Goal: Task Accomplishment & Management: Manage account settings

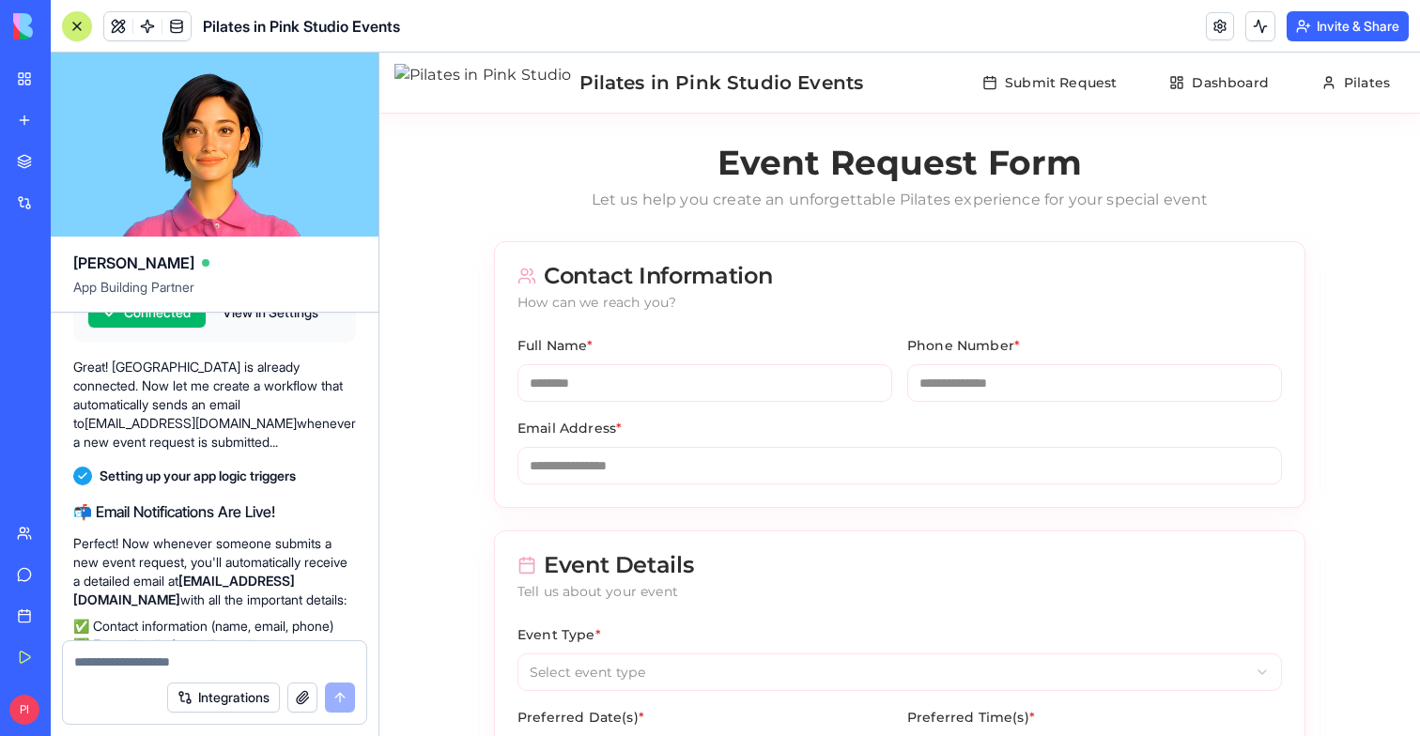
scroll to position [41823, 0]
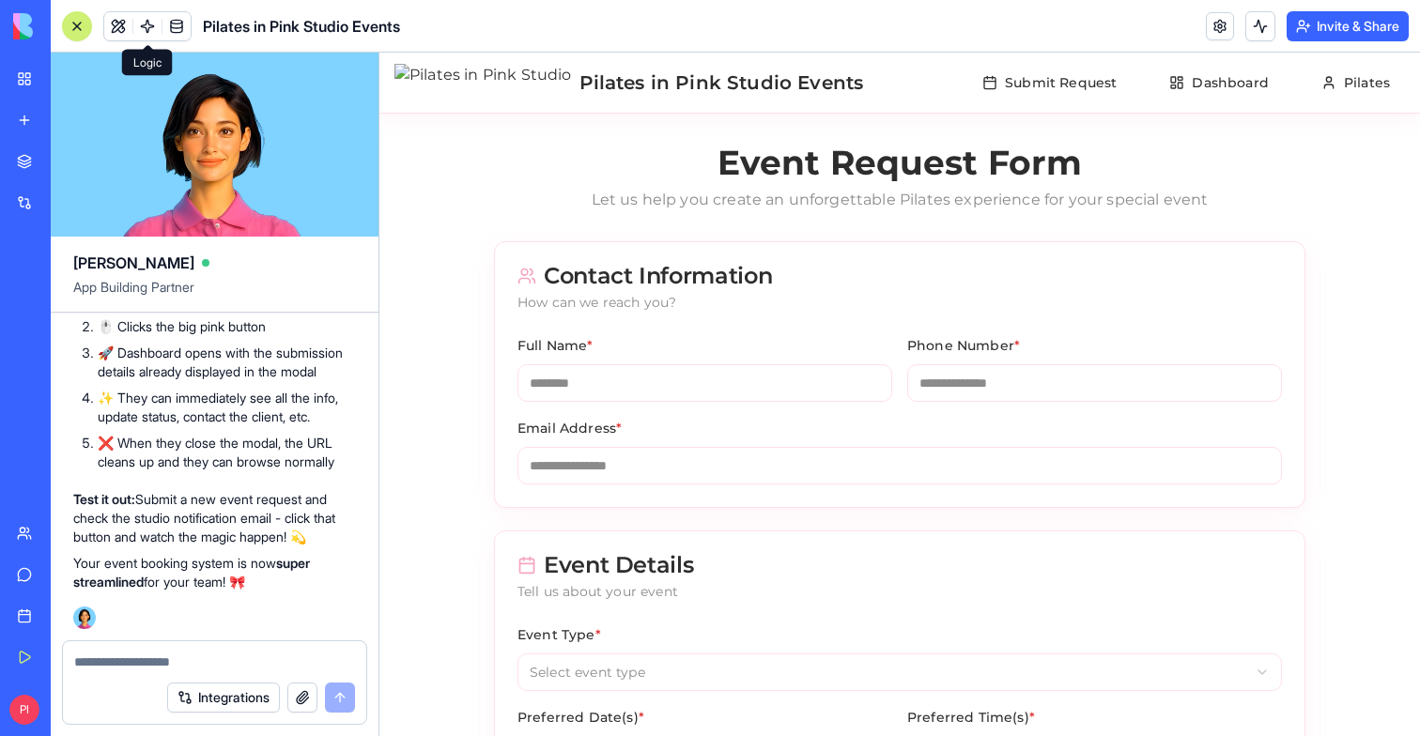
click at [148, 32] on span at bounding box center [147, 26] width 53 height 53
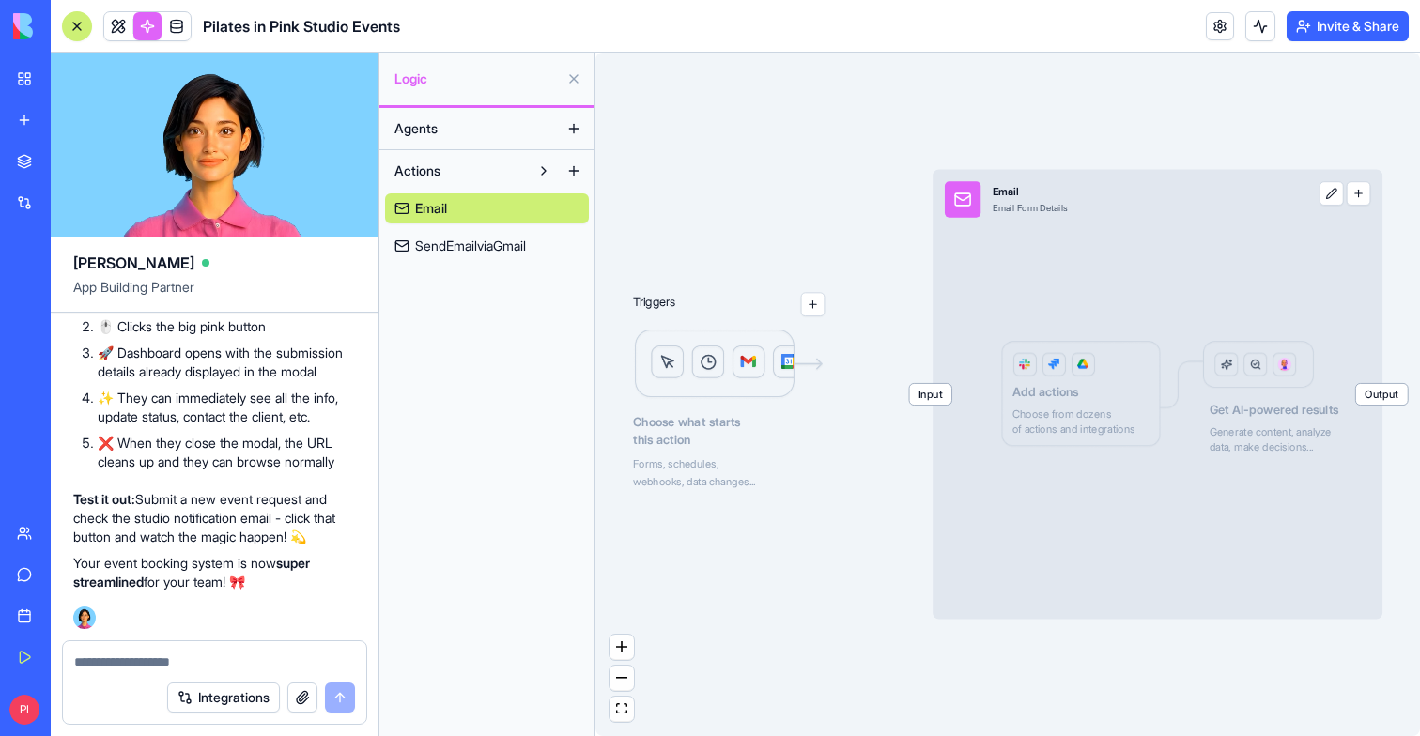
click at [495, 249] on span "SendEmailviaGmail" at bounding box center [470, 246] width 111 height 19
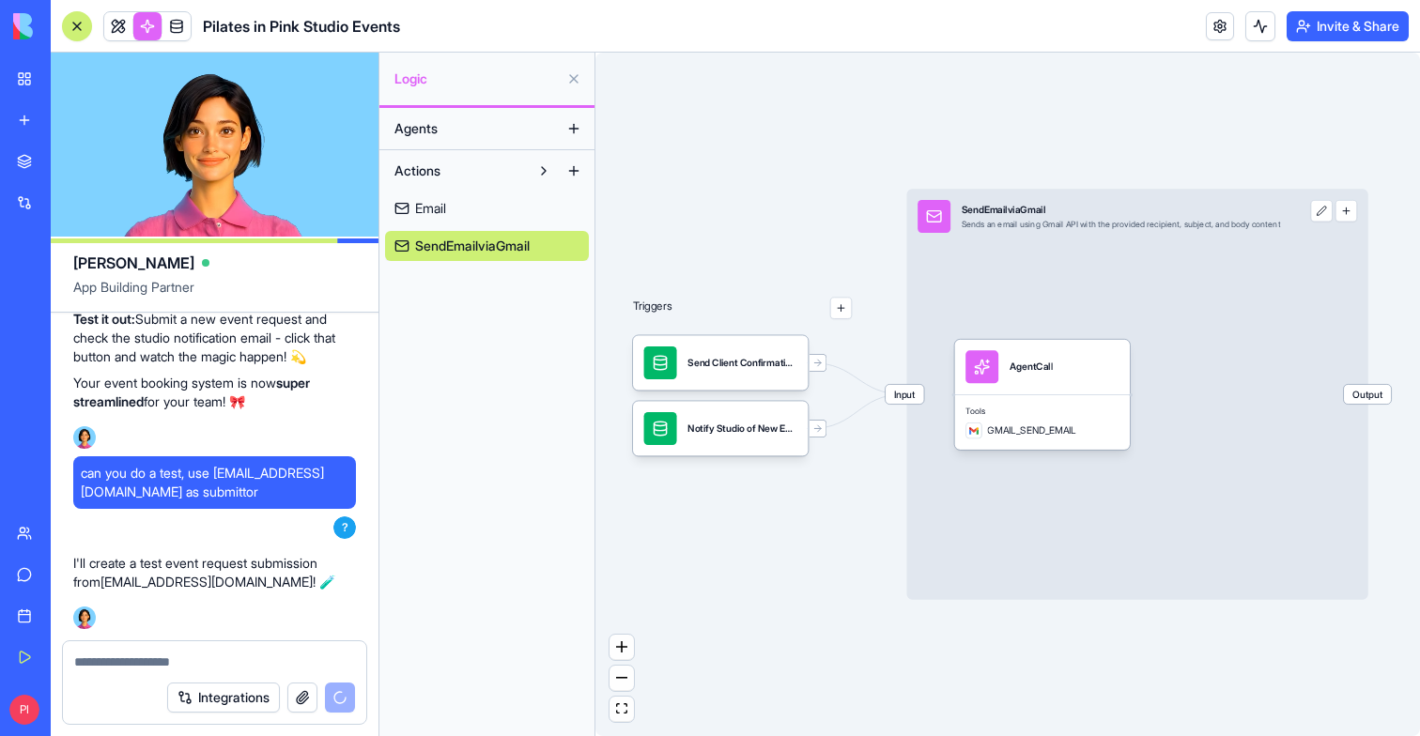
scroll to position [42657, 0]
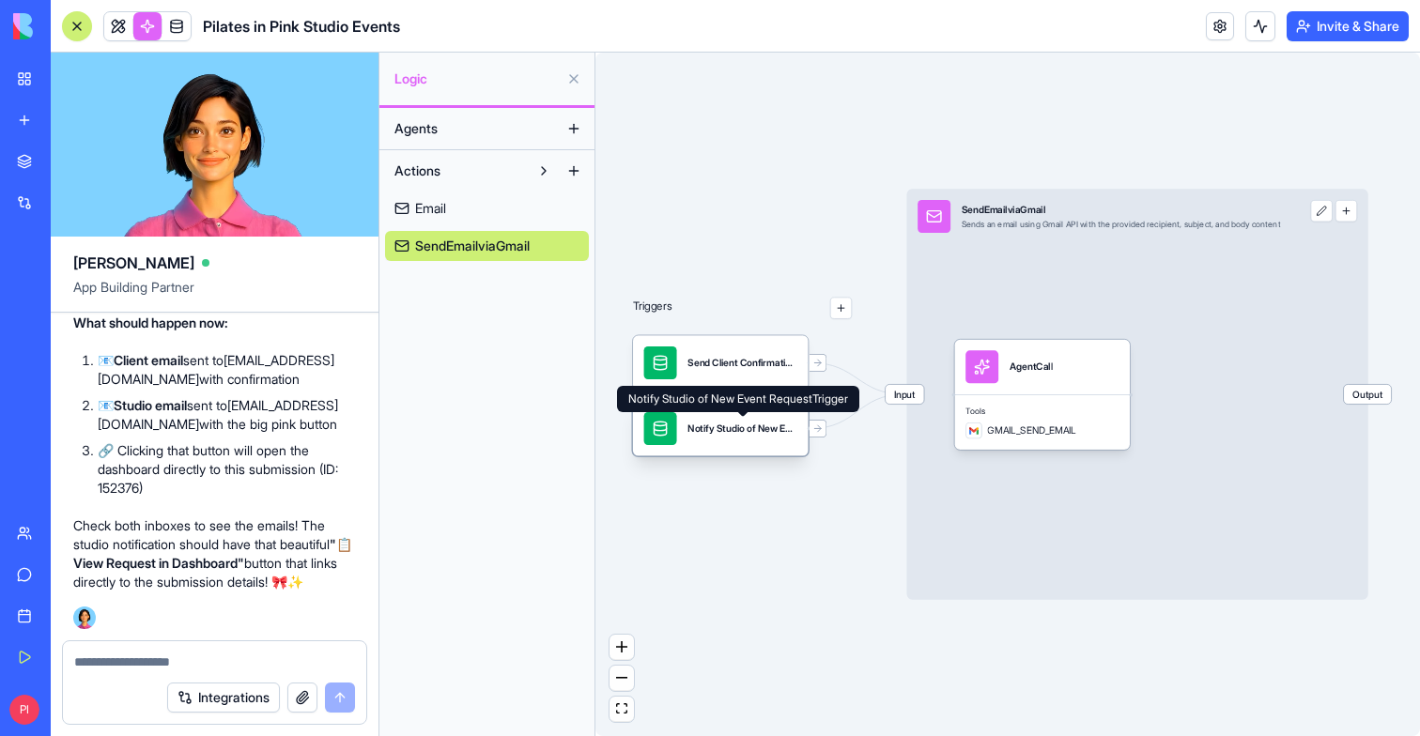
click at [709, 430] on div "Notify Studio of New Event RequestTrigger" at bounding box center [742, 429] width 110 height 14
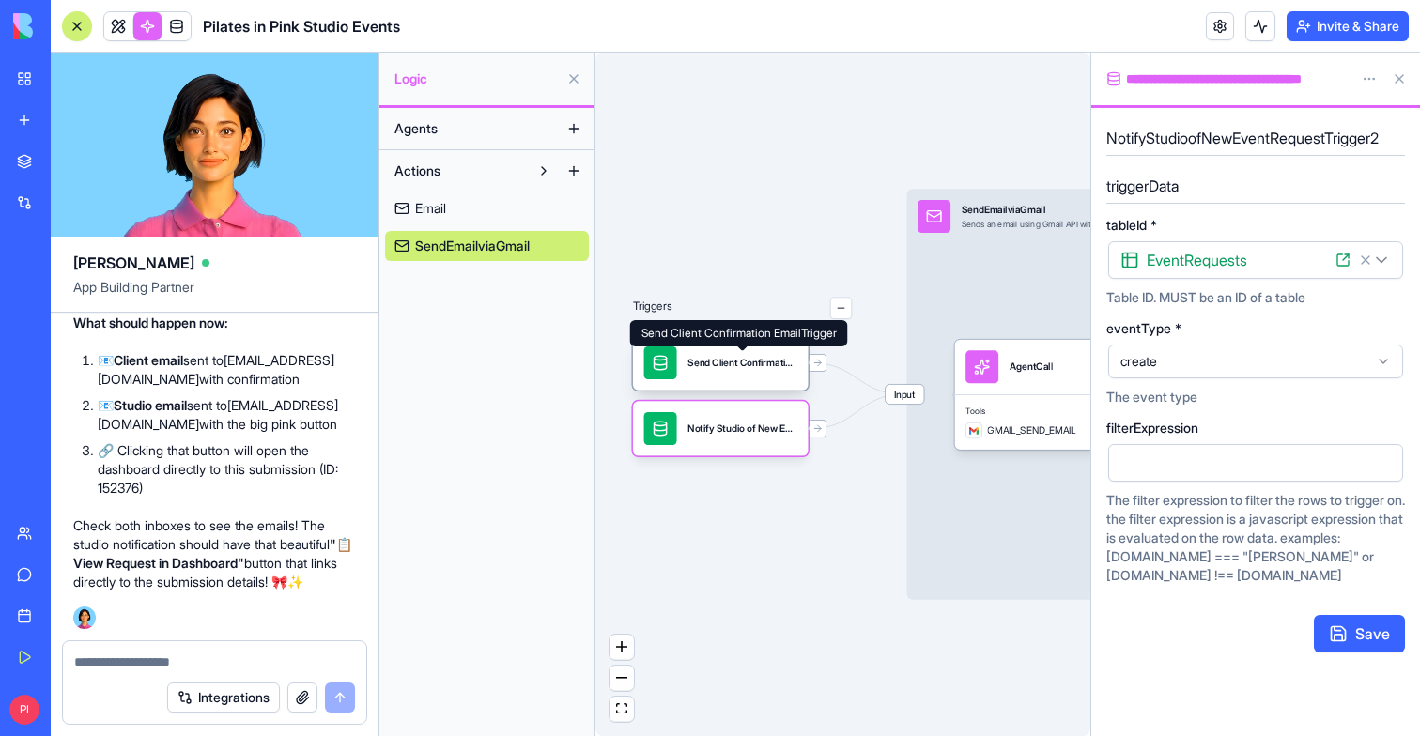
click at [766, 367] on div "Send Client Confirmation EmailTrigger" at bounding box center [742, 363] width 110 height 14
click at [731, 451] on div "Notify Studio of New Event RequestTrigger" at bounding box center [721, 428] width 176 height 54
click at [750, 436] on div "Notify Studio of New Event RequestTrigger" at bounding box center [742, 428] width 110 height 33
click at [814, 428] on icon at bounding box center [817, 428] width 7 height 0
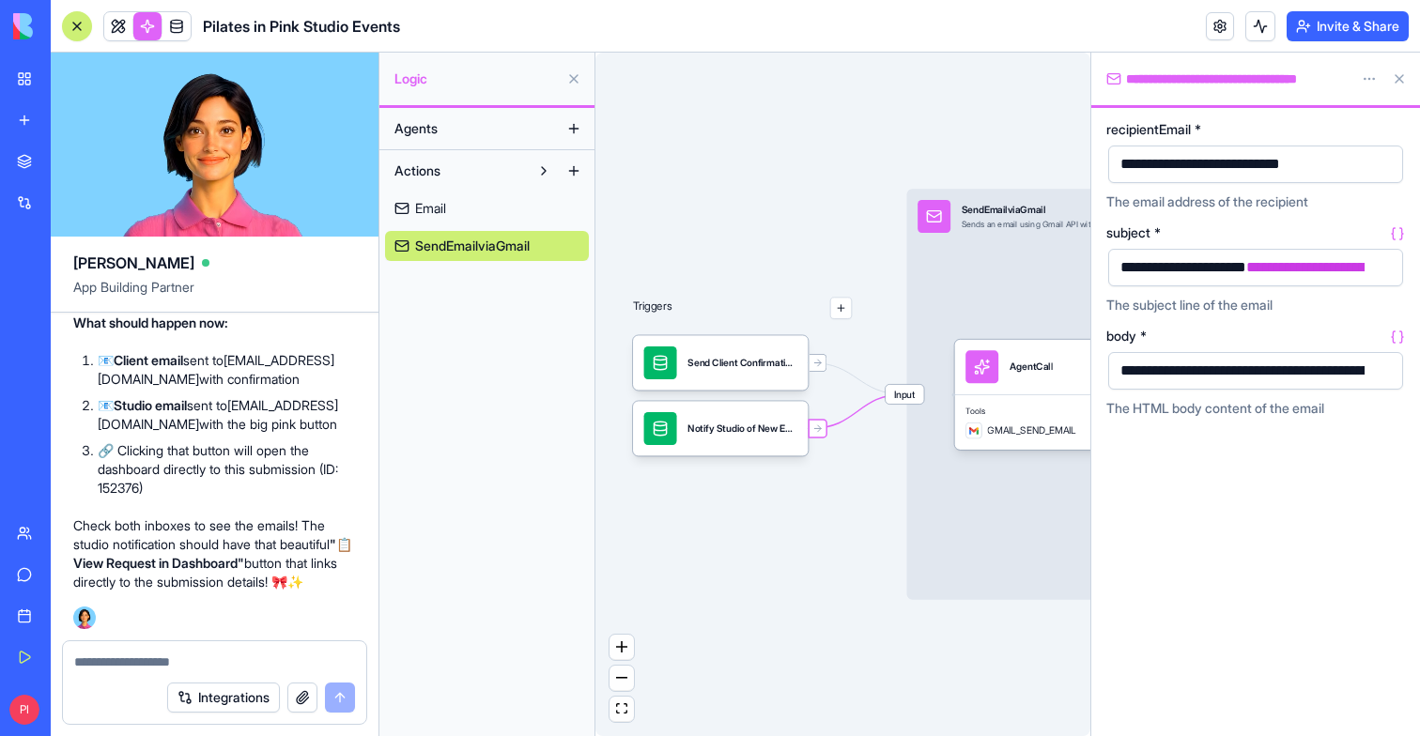
click at [1149, 269] on div "**********" at bounding box center [1378, 267] width 529 height 21
drag, startPoint x: 1146, startPoint y: 269, endPoint x: 1398, endPoint y: 270, distance: 251.6
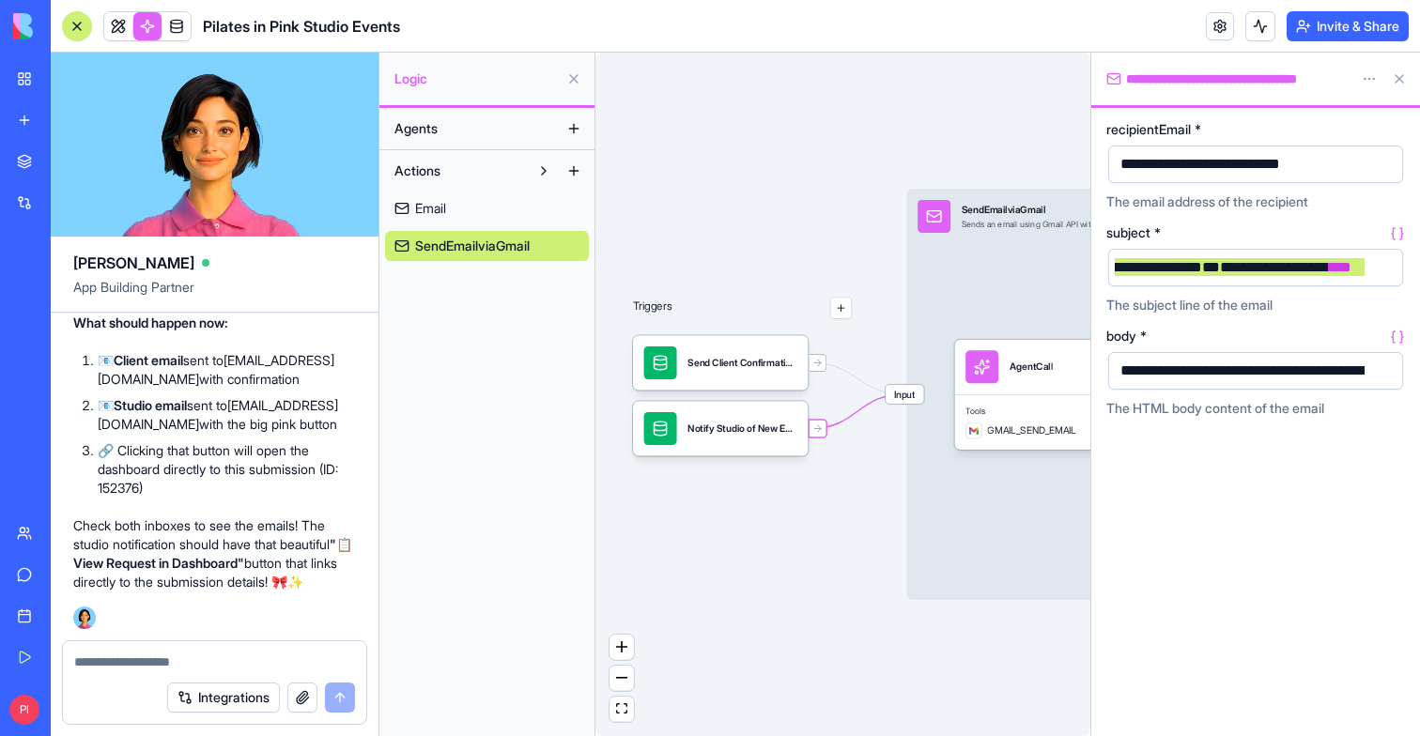
click at [1398, 270] on div "**********" at bounding box center [1255, 268] width 295 height 38
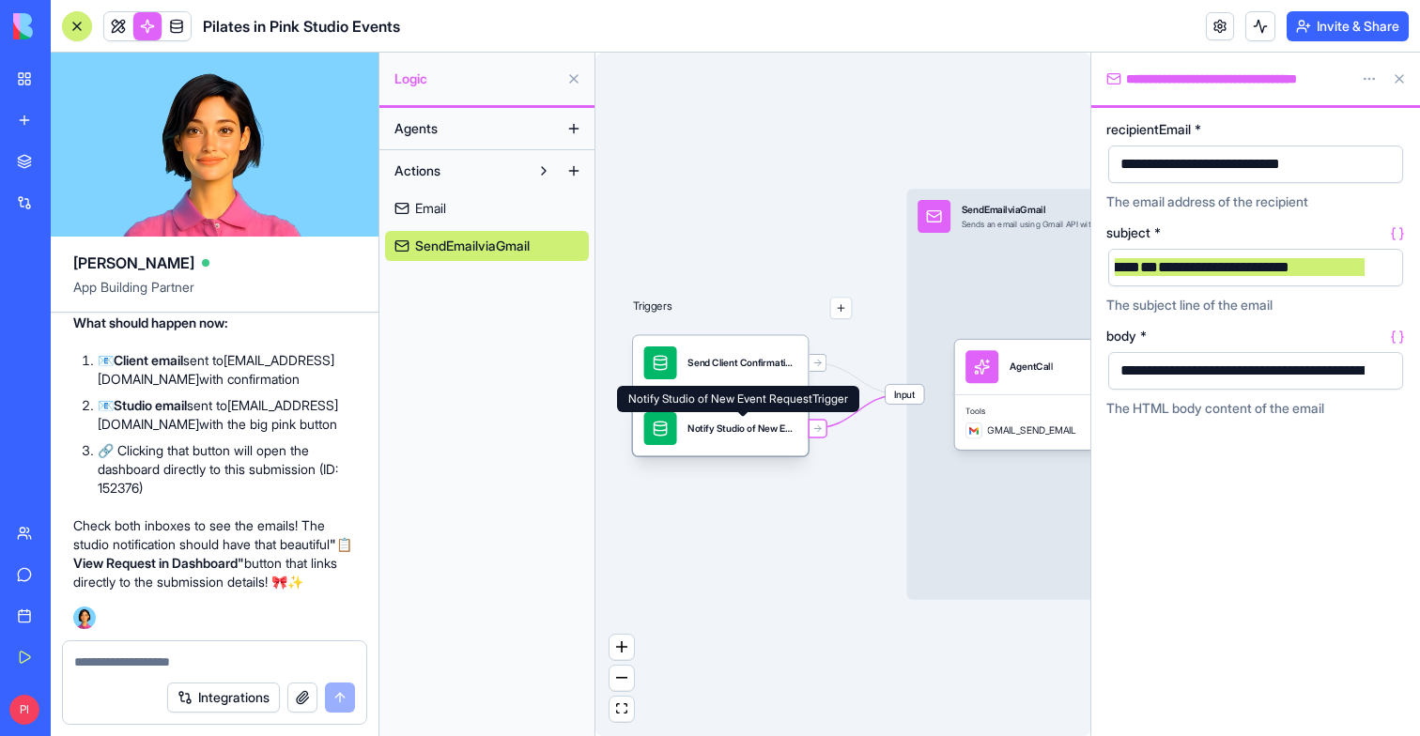
click at [699, 427] on div "Notify Studio of New Event RequestTrigger" at bounding box center [742, 429] width 110 height 14
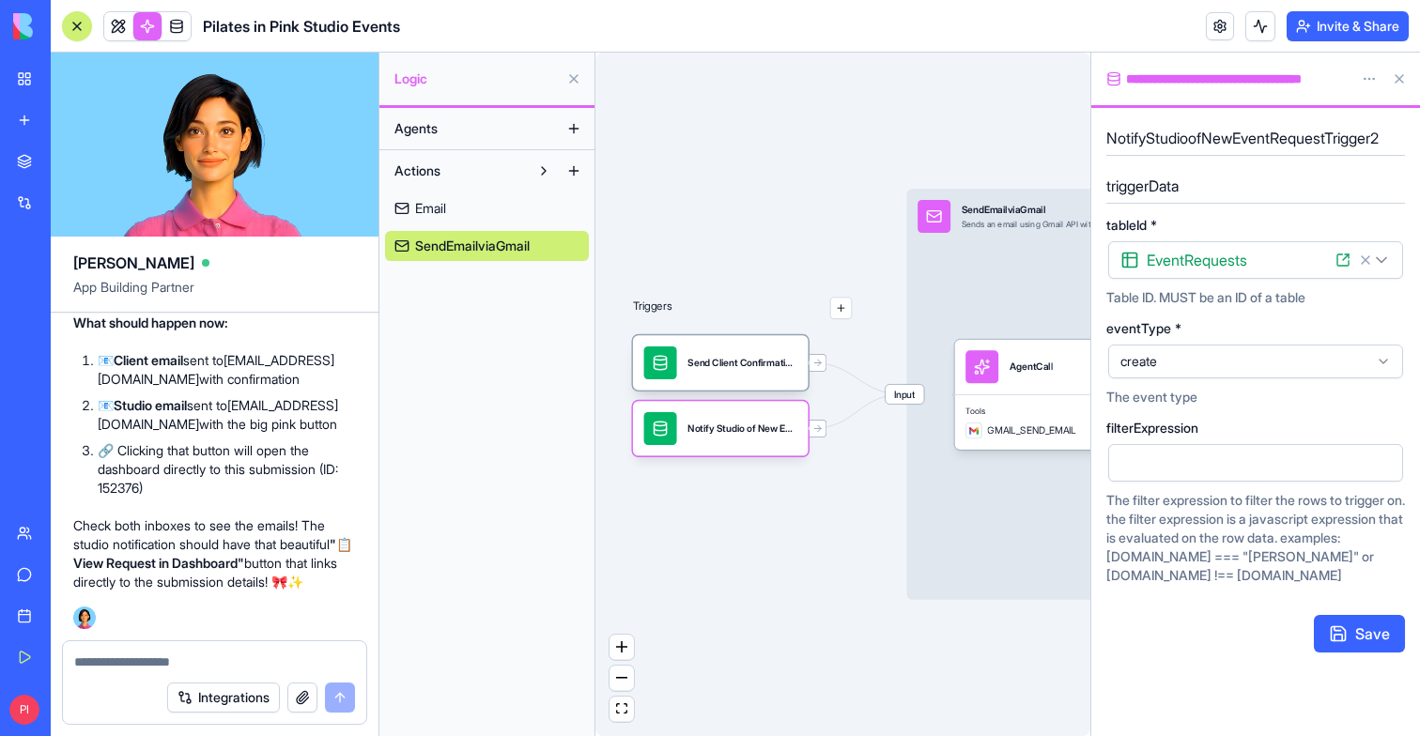
click at [745, 371] on div "Send Client Confirmation EmailTrigger" at bounding box center [742, 362] width 110 height 33
click at [737, 421] on div "Notify Studio of New Event RequestTrigger" at bounding box center [742, 428] width 110 height 33
click at [736, 358] on div "Send Client Confirmation EmailTrigger" at bounding box center [742, 363] width 110 height 14
click at [906, 395] on span "Input" at bounding box center [904, 394] width 38 height 19
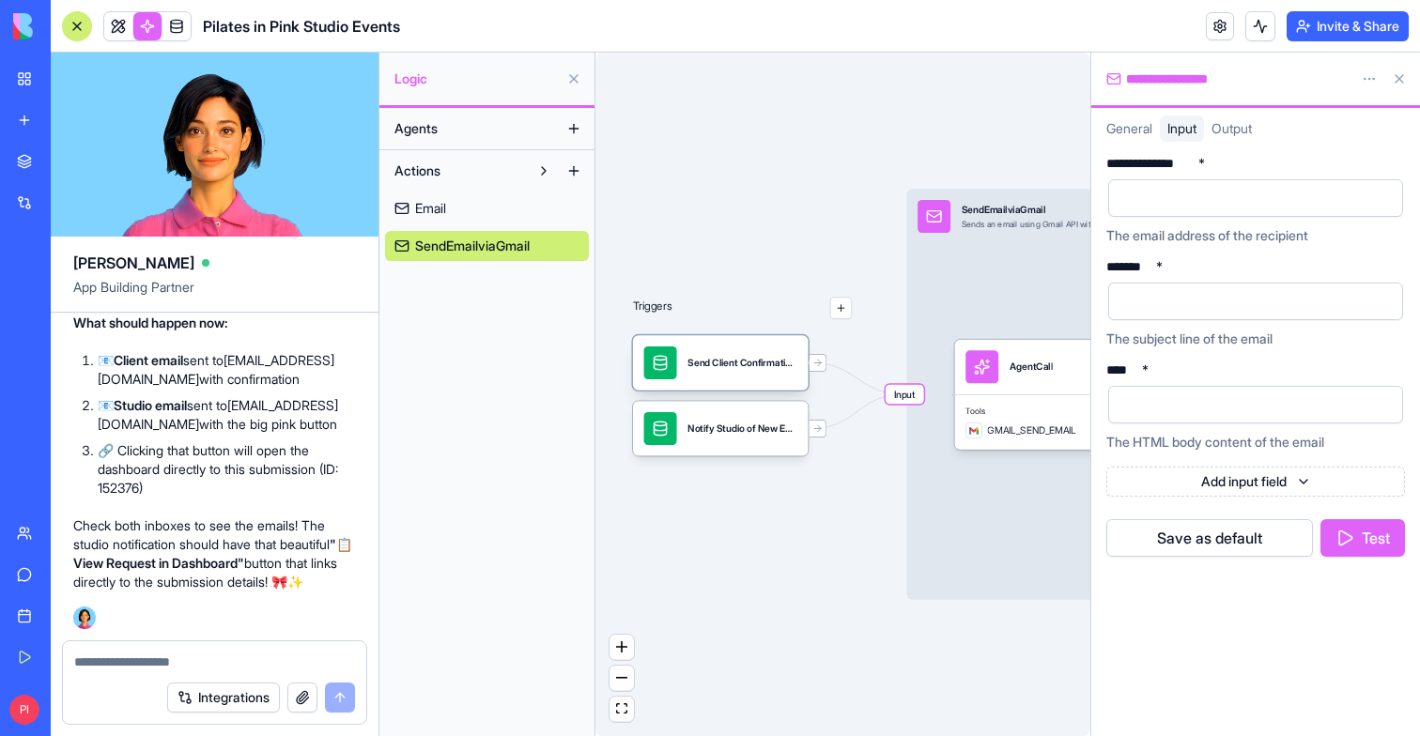
click at [755, 379] on div "Send Client Confirmation EmailTrigger" at bounding box center [721, 362] width 176 height 54
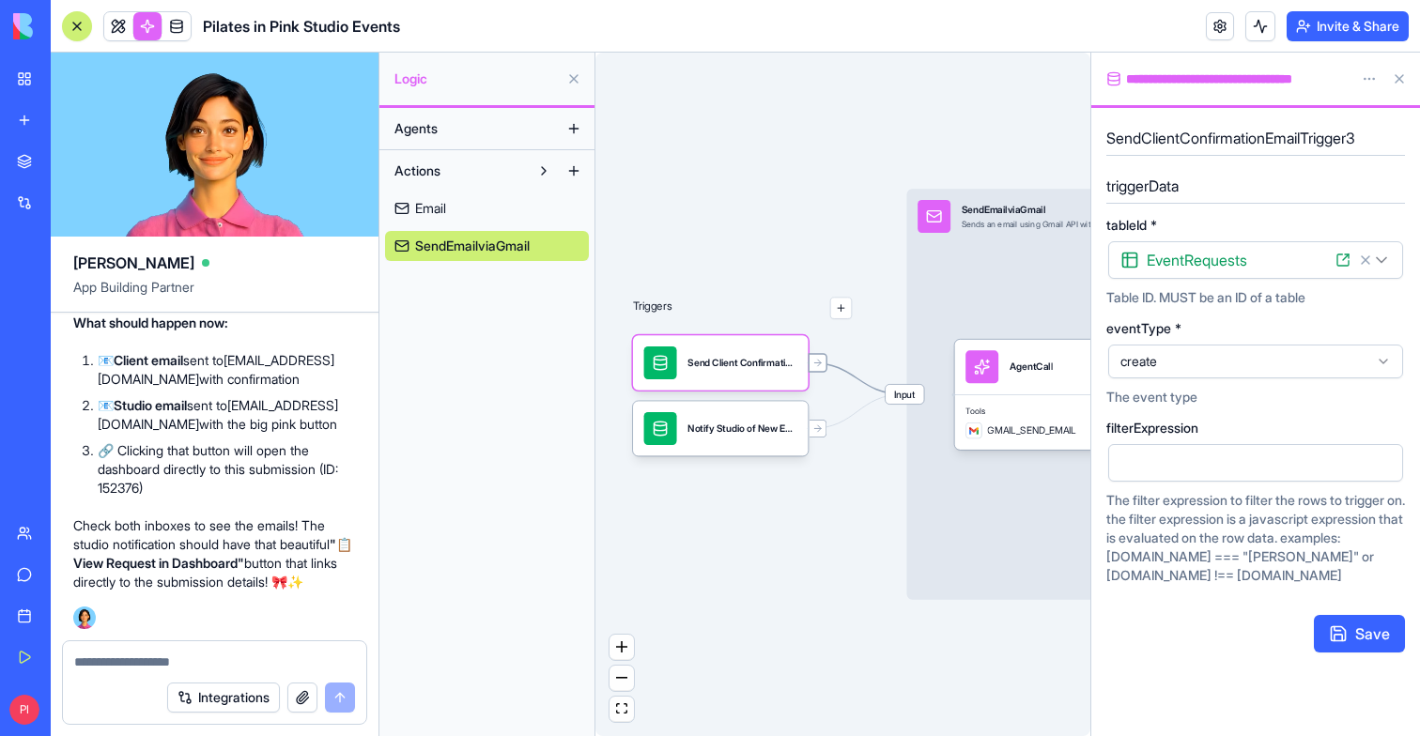
click at [822, 361] on icon at bounding box center [817, 363] width 11 height 11
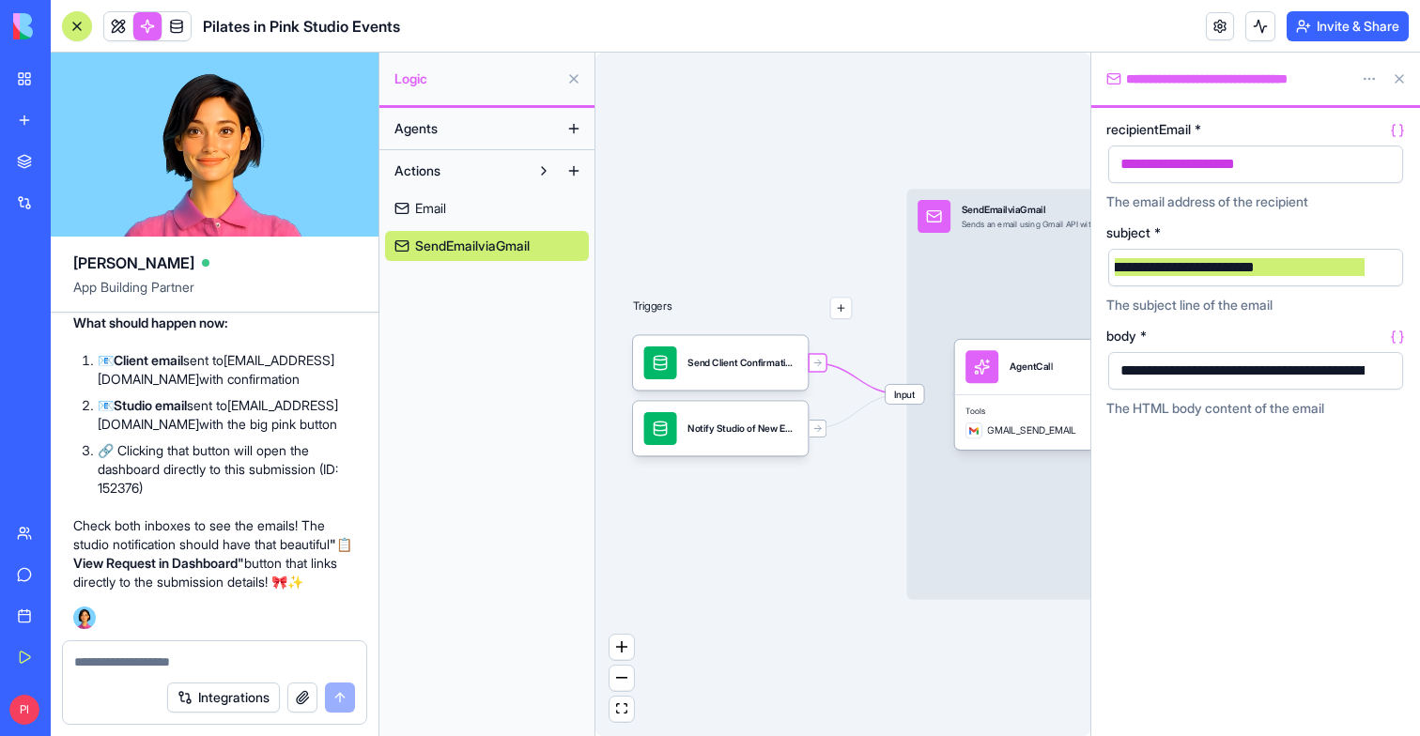
drag, startPoint x: 1182, startPoint y: 266, endPoint x: 1419, endPoint y: 266, distance: 236.6
click at [1419, 266] on div "**********" at bounding box center [1255, 422] width 329 height 628
click at [988, 372] on icon at bounding box center [982, 367] width 16 height 16
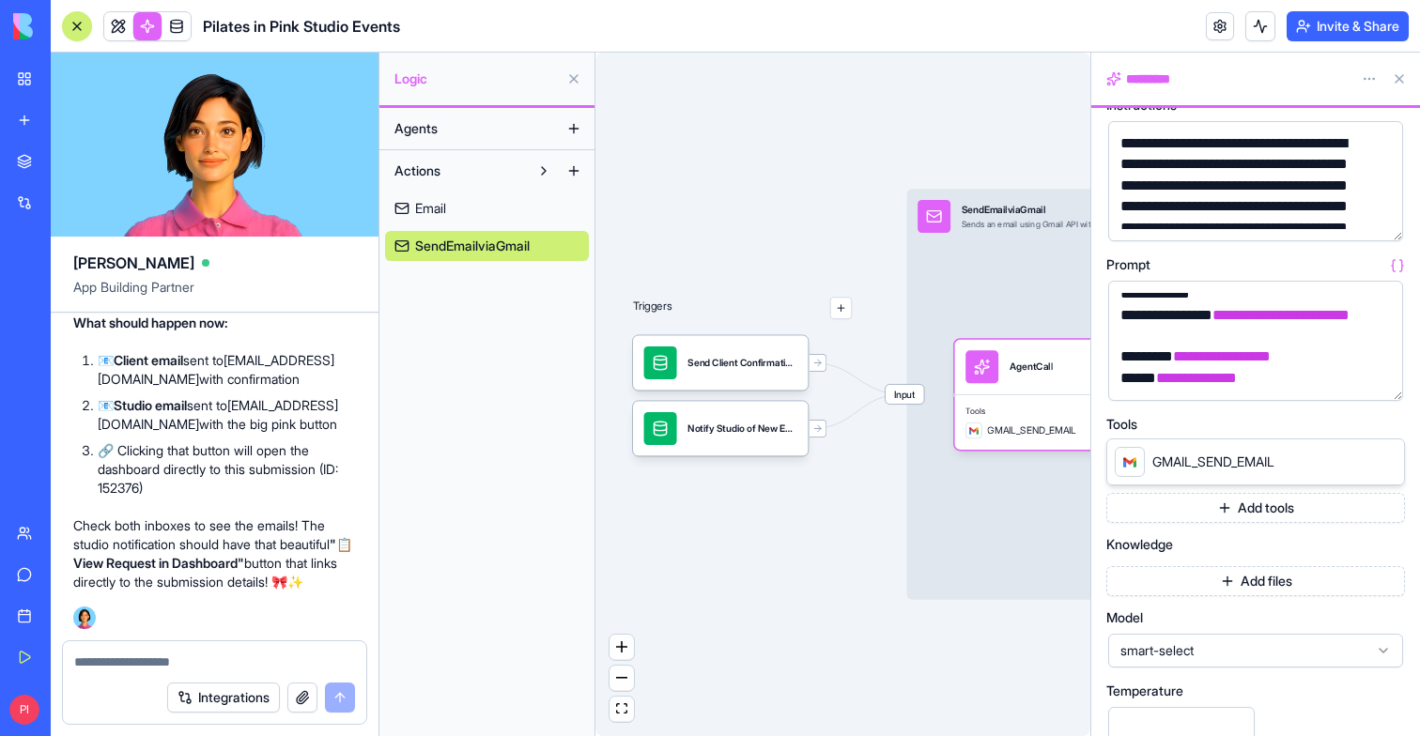
scroll to position [110, 0]
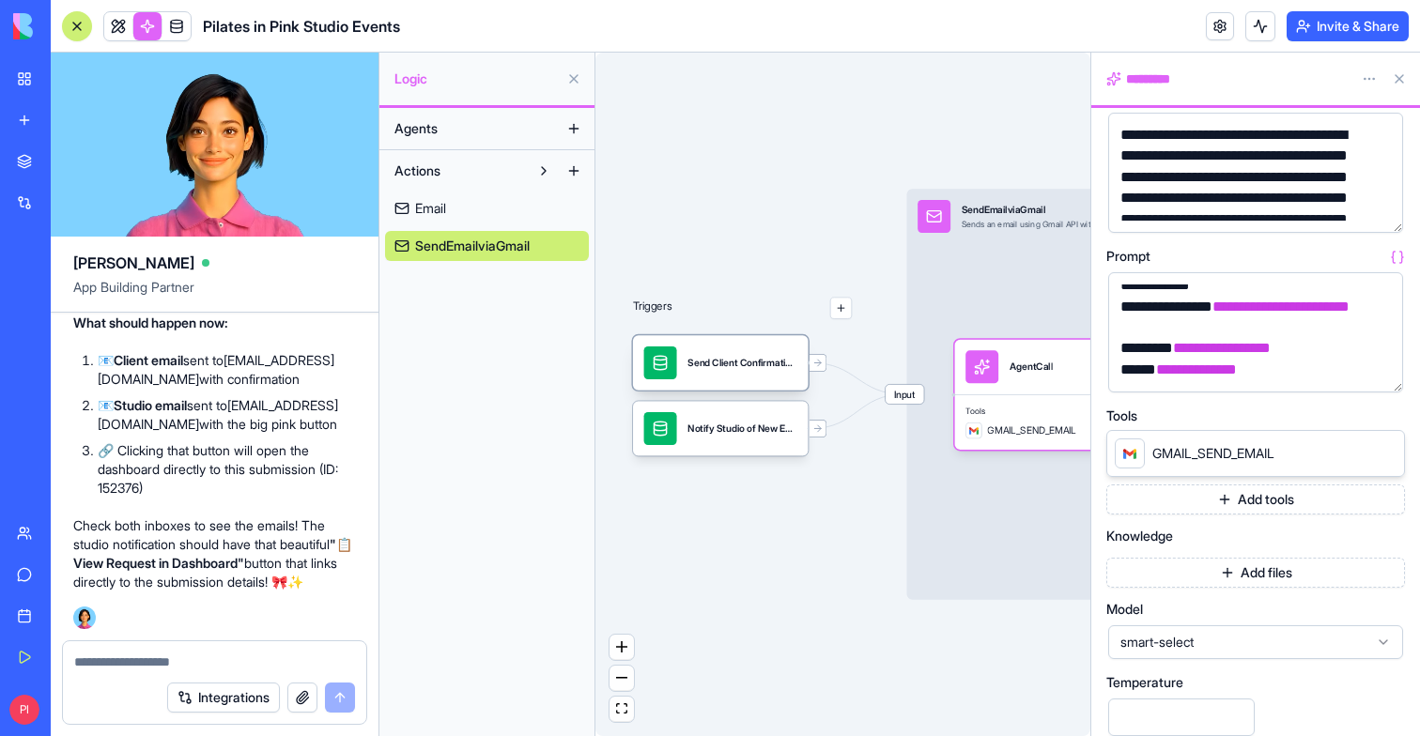
click at [788, 379] on div "Send Client Confirmation EmailTrigger" at bounding box center [721, 362] width 176 height 54
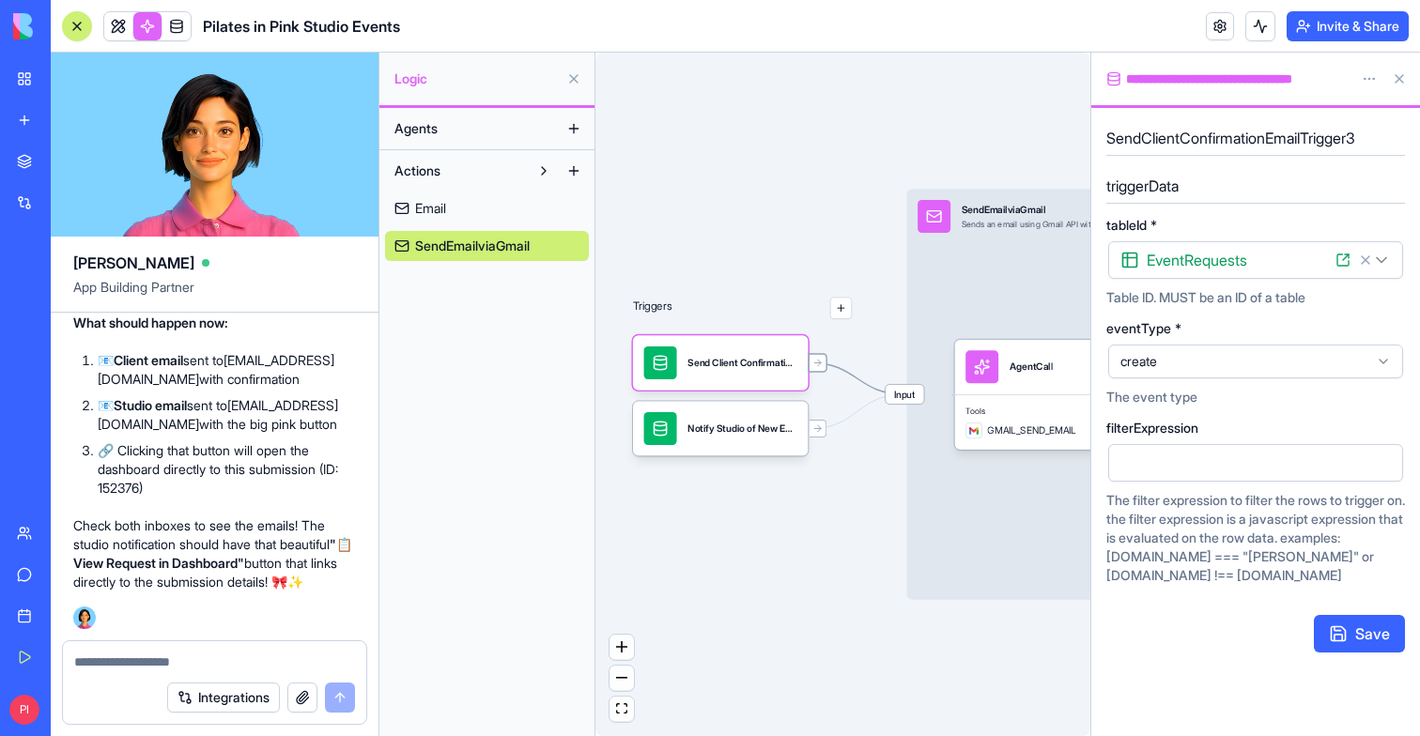
click at [818, 370] on div at bounding box center [817, 362] width 19 height 19
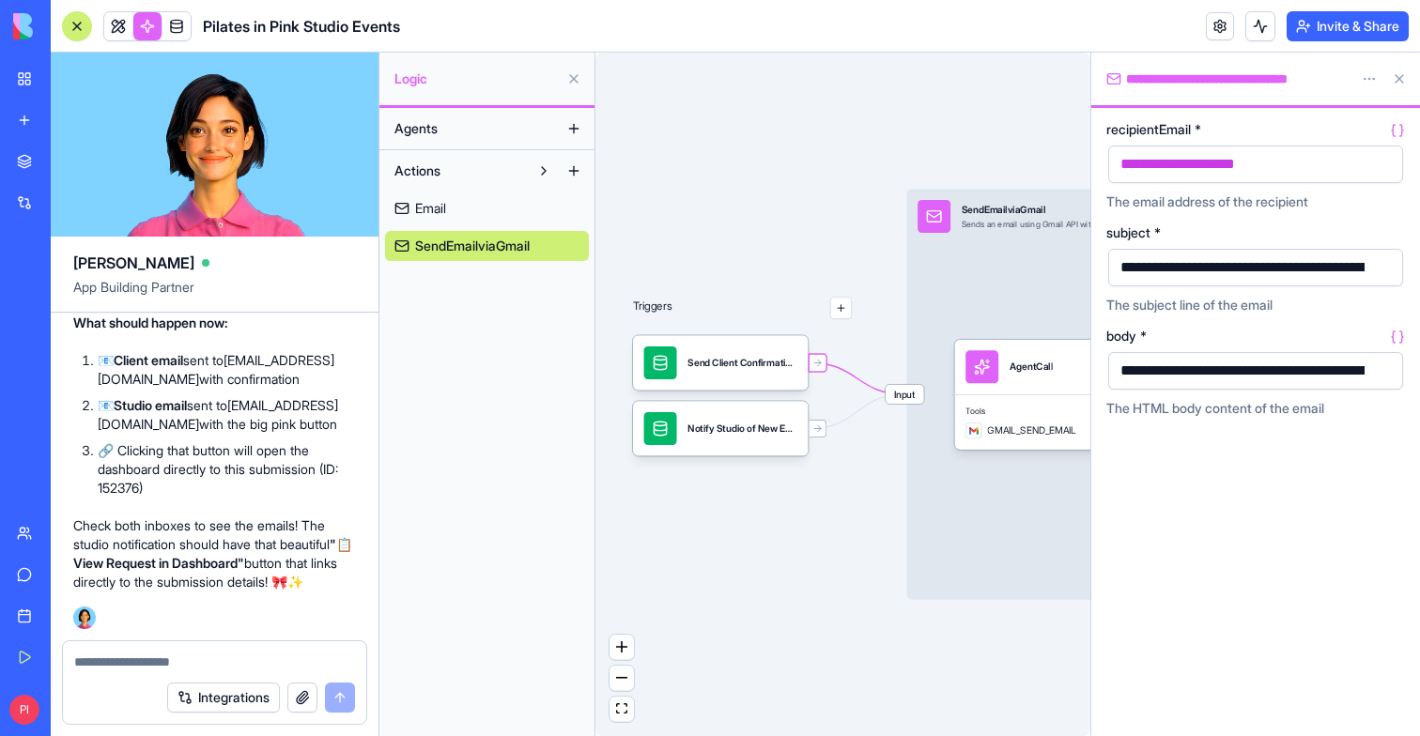
click at [1395, 265] on button "button" at bounding box center [1384, 268] width 30 height 30
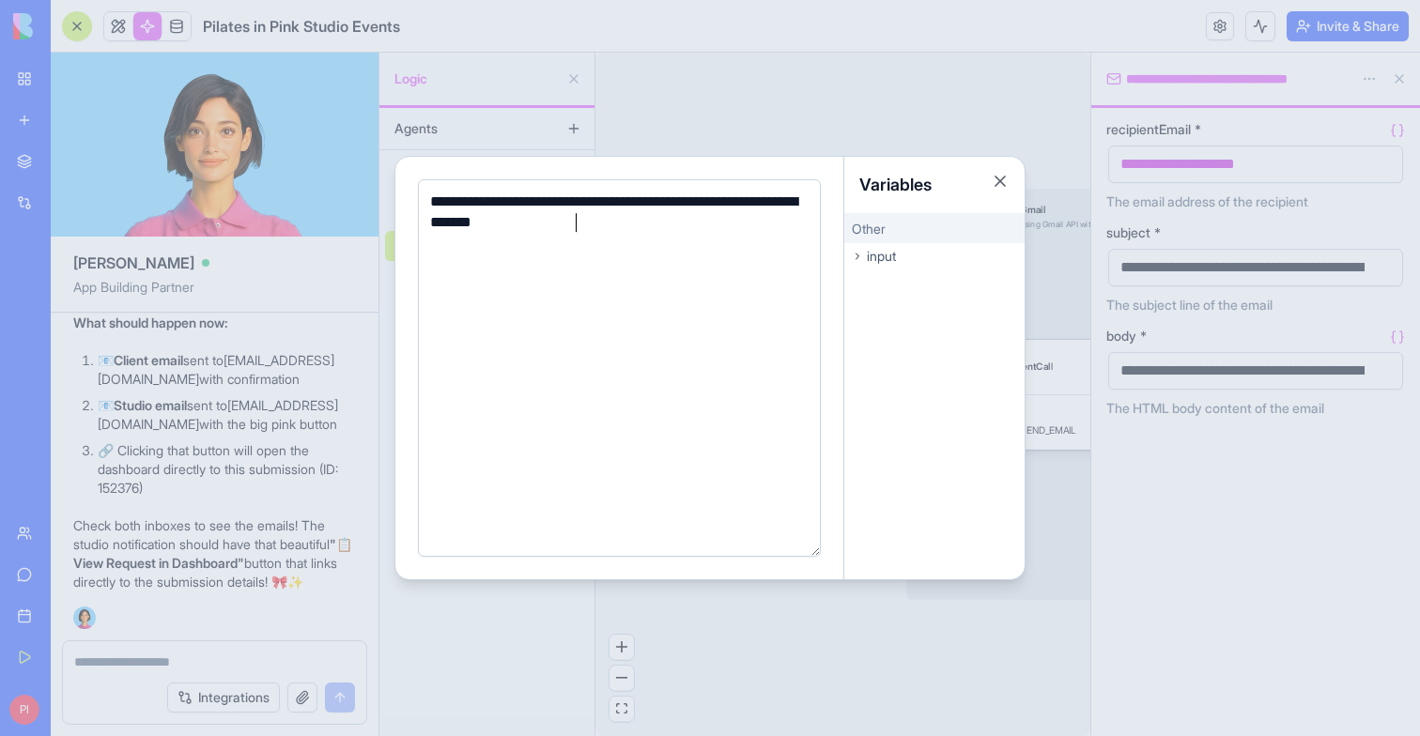
click at [1336, 342] on div at bounding box center [710, 368] width 1420 height 736
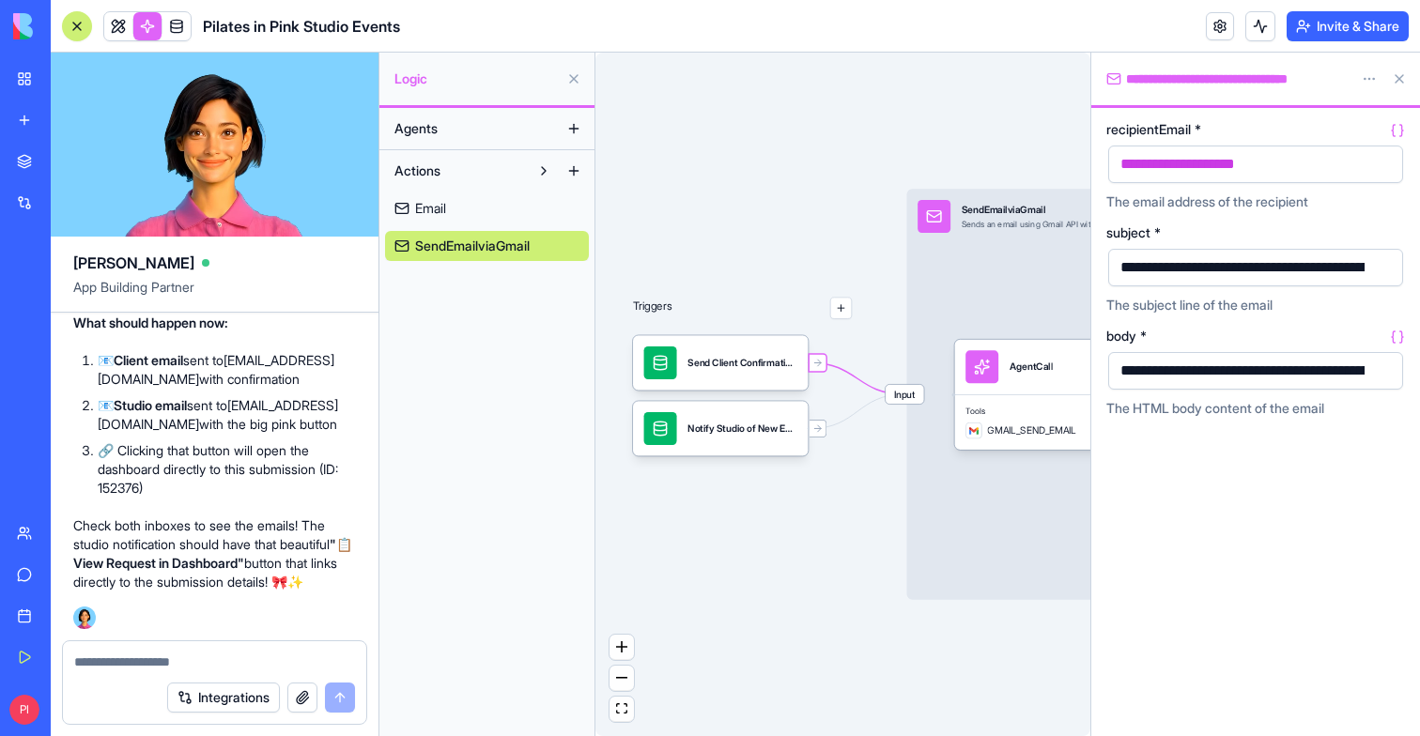
click at [1380, 366] on button "button" at bounding box center [1384, 371] width 30 height 30
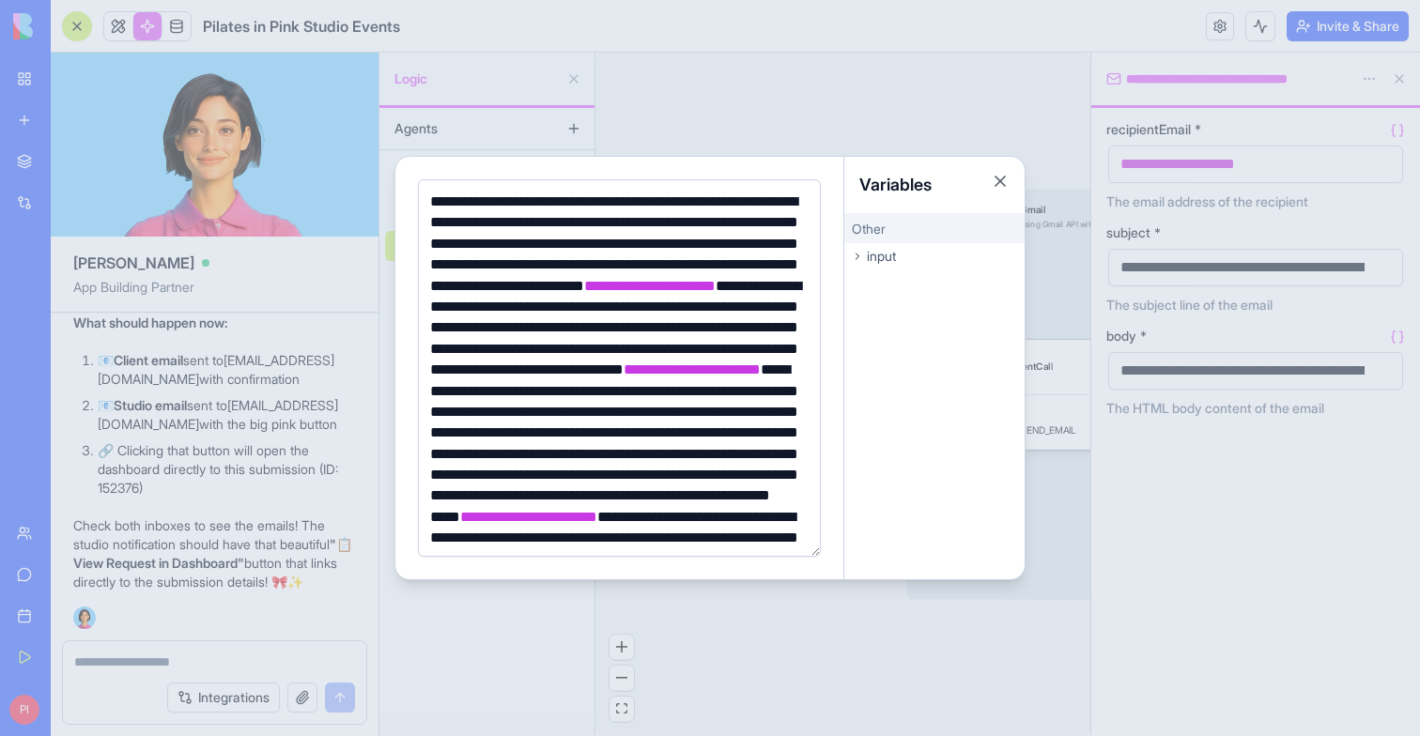
click at [1340, 521] on div at bounding box center [710, 368] width 1420 height 736
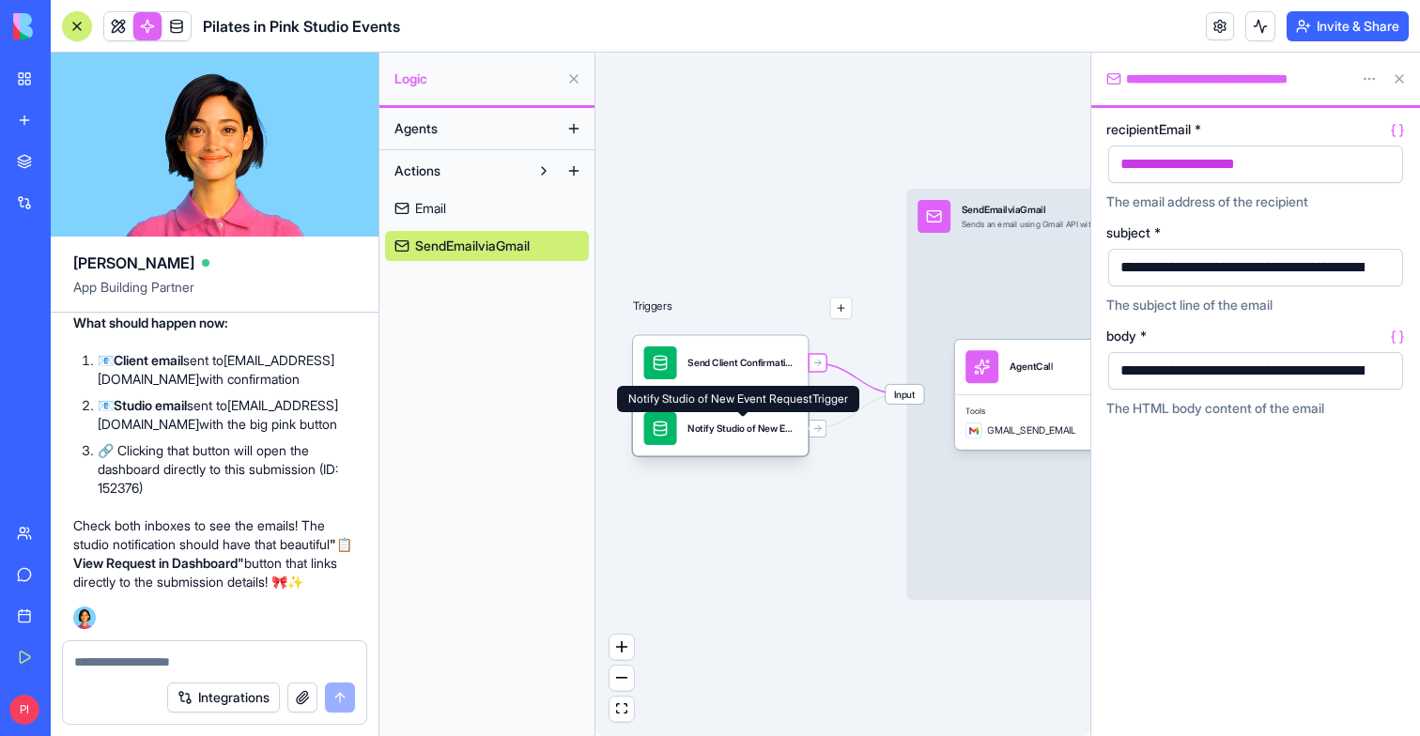
click at [788, 435] on div "Notify Studio of New Event RequestTrigger" at bounding box center [742, 429] width 110 height 14
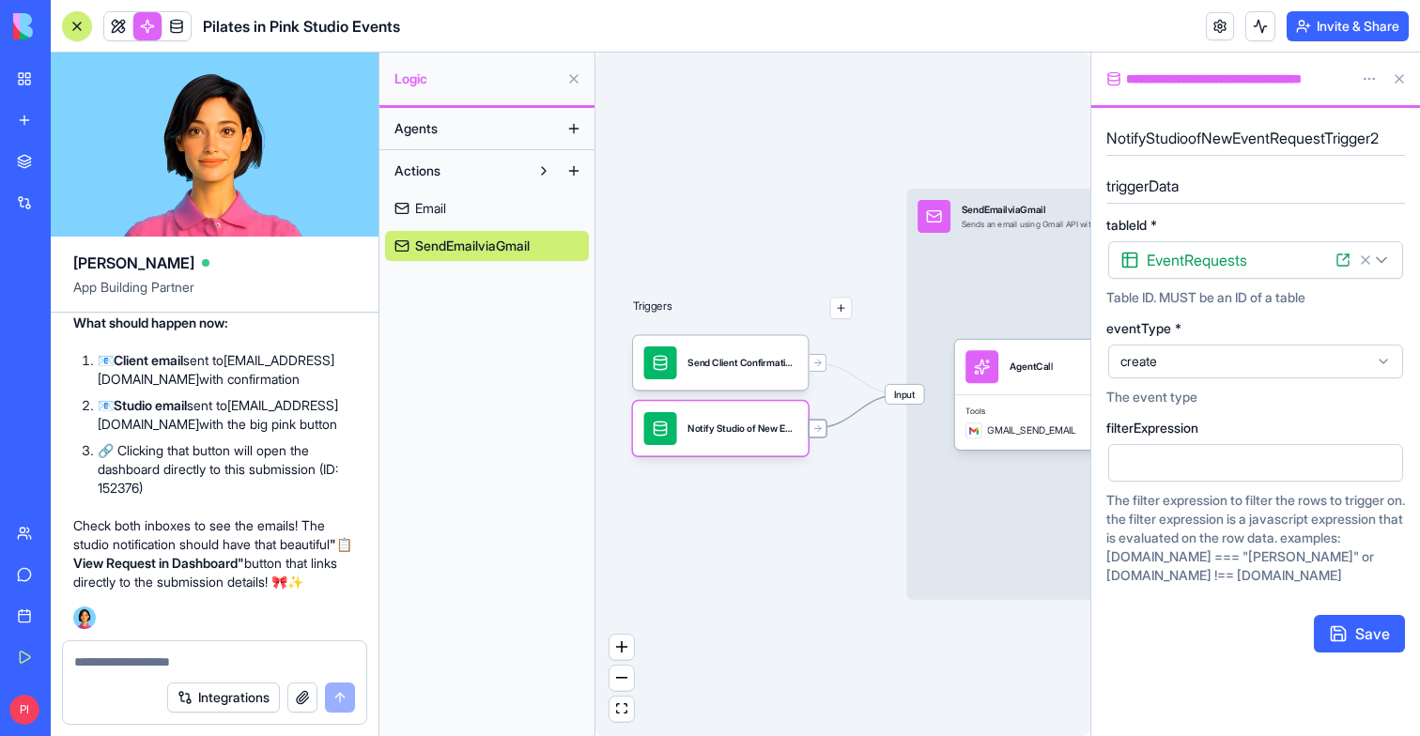
click at [819, 428] on icon at bounding box center [817, 428] width 7 height 0
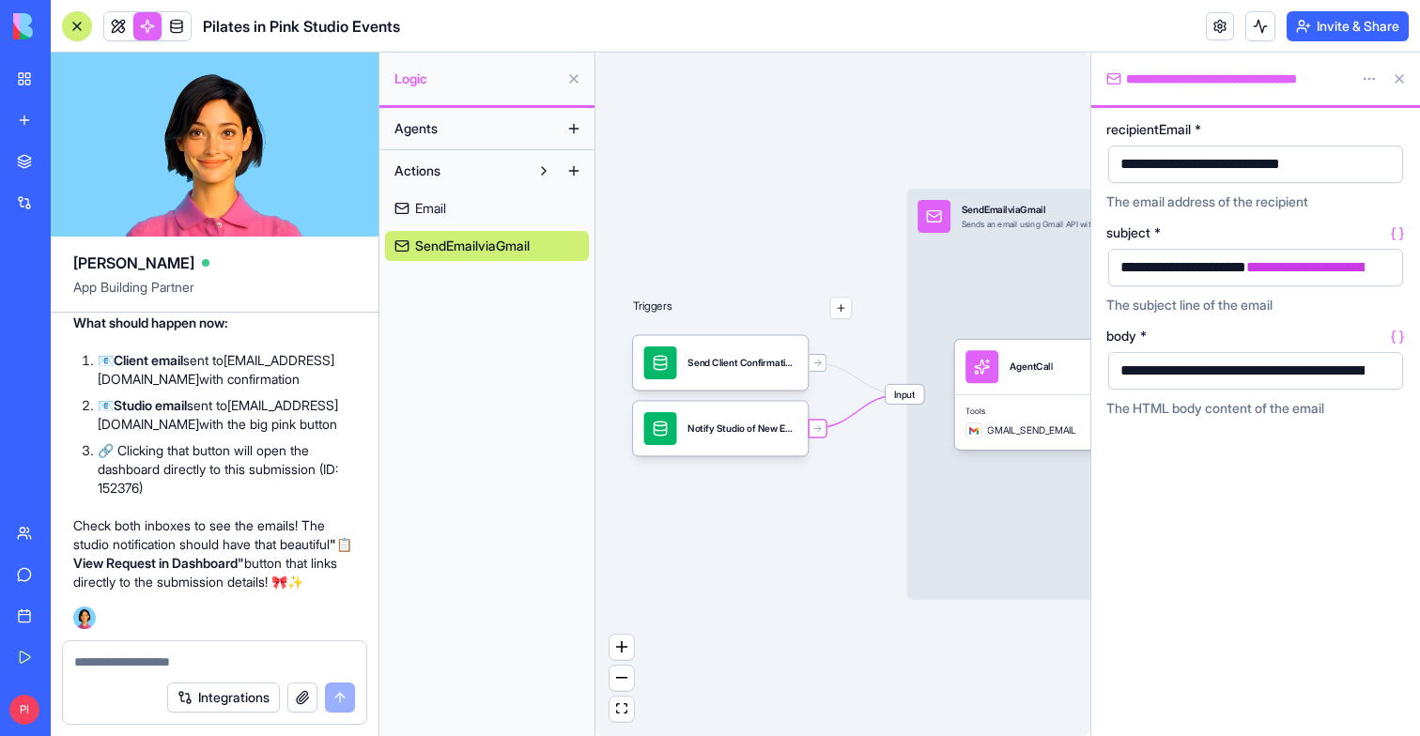
click at [1387, 267] on button "button" at bounding box center [1384, 268] width 30 height 30
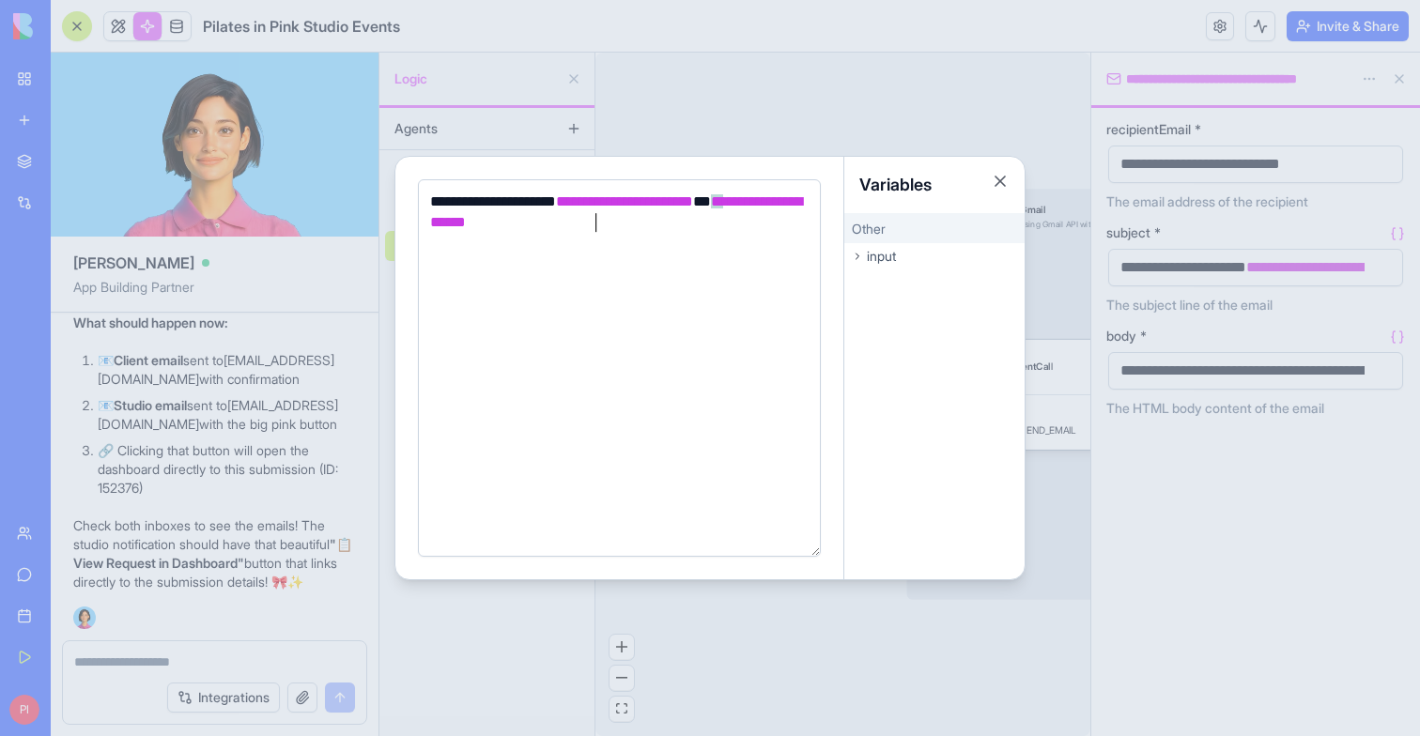
click at [1272, 430] on div at bounding box center [710, 368] width 1420 height 736
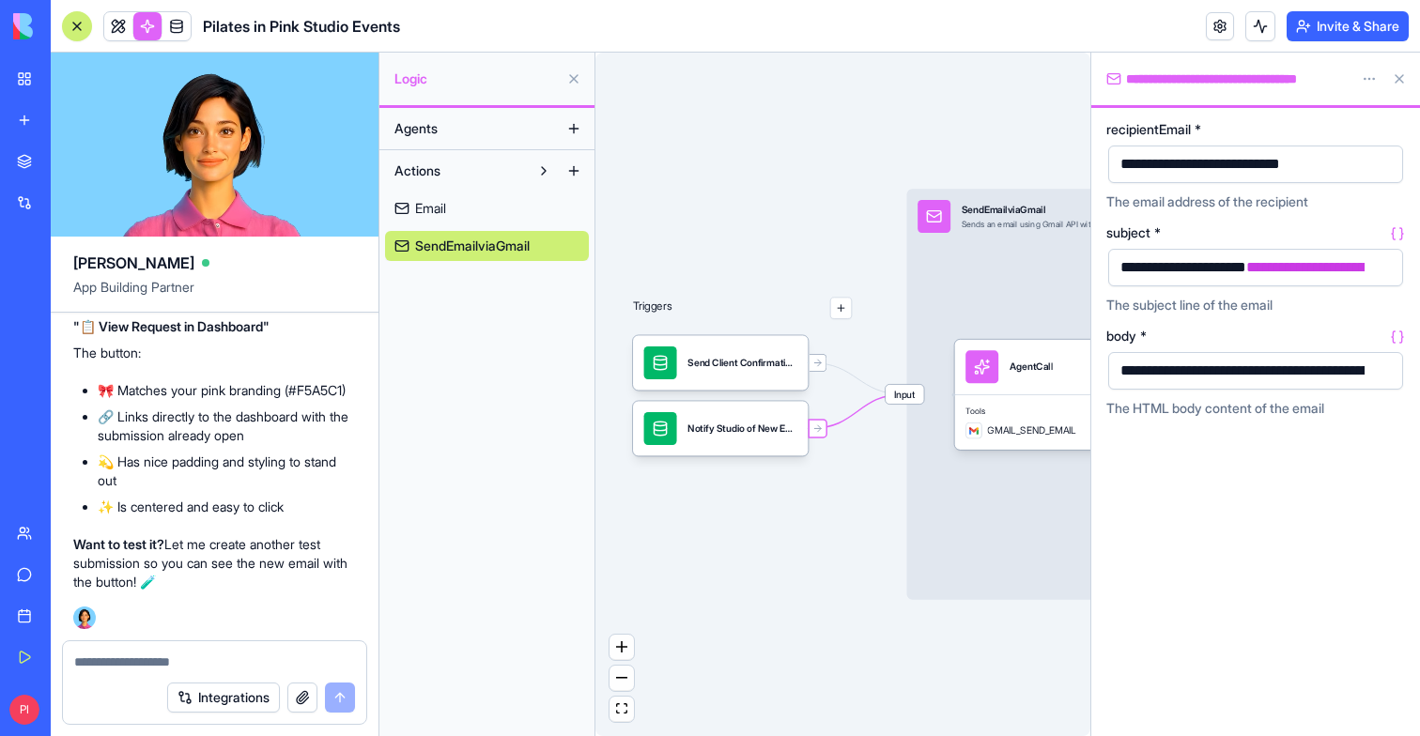
scroll to position [42831, 0]
click at [427, 211] on span "Email" at bounding box center [430, 208] width 31 height 19
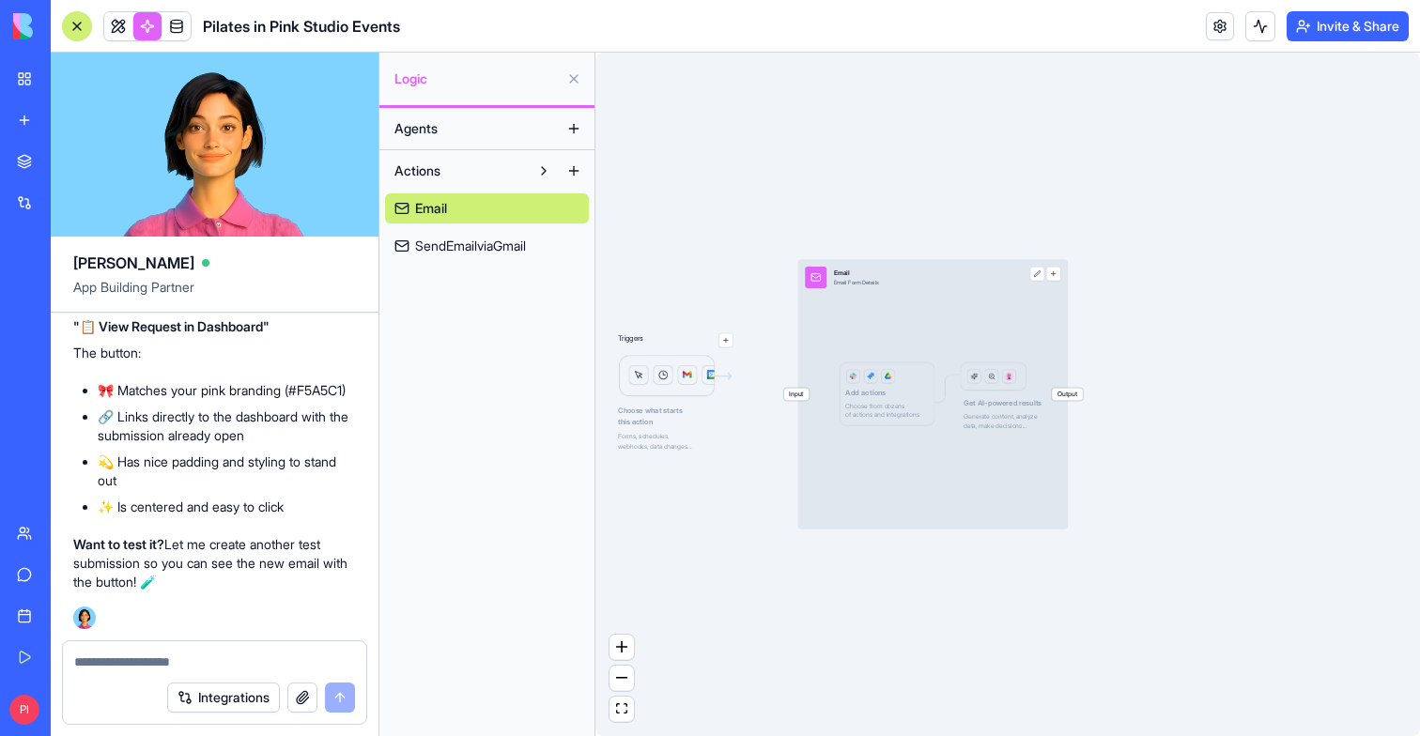
click at [457, 249] on span "SendEmailviaGmail" at bounding box center [470, 246] width 111 height 19
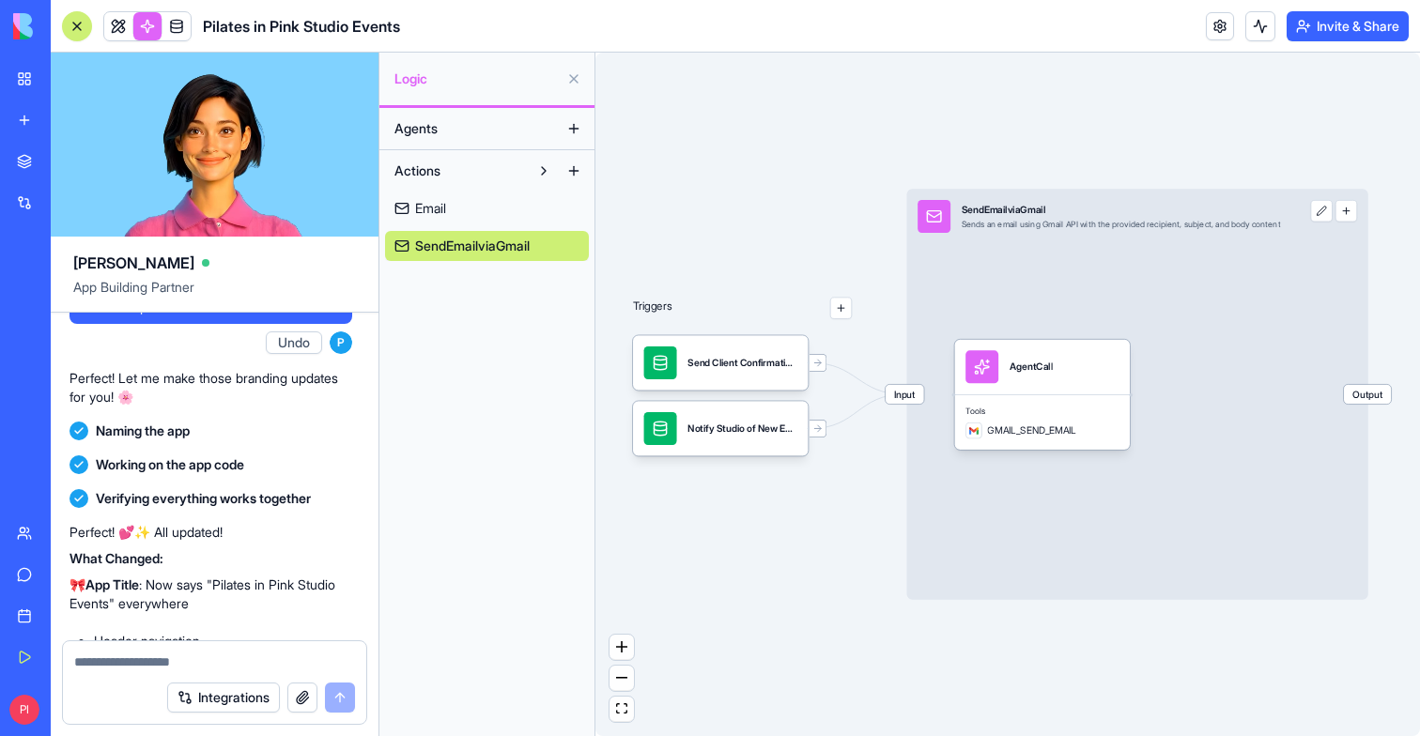
scroll to position [7002, 4]
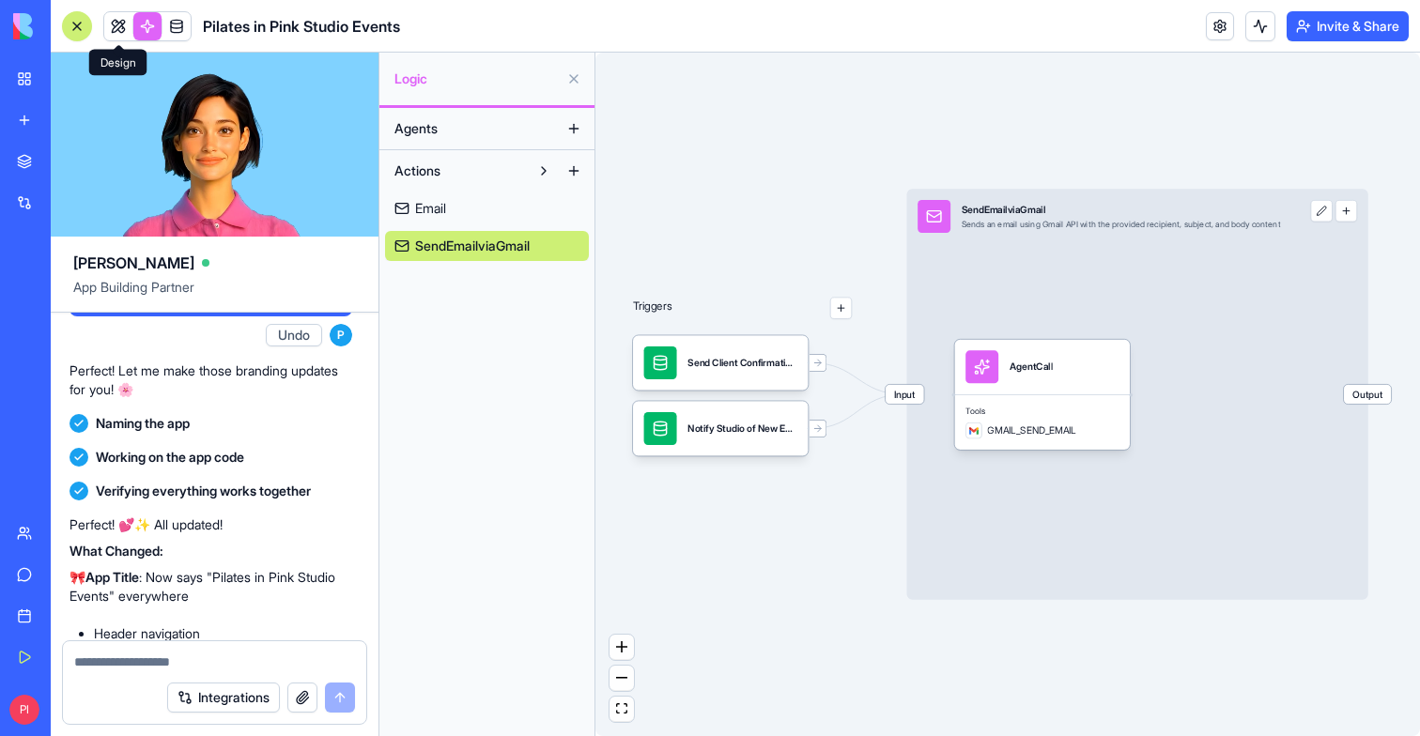
click at [122, 31] on link at bounding box center [118, 26] width 28 height 28
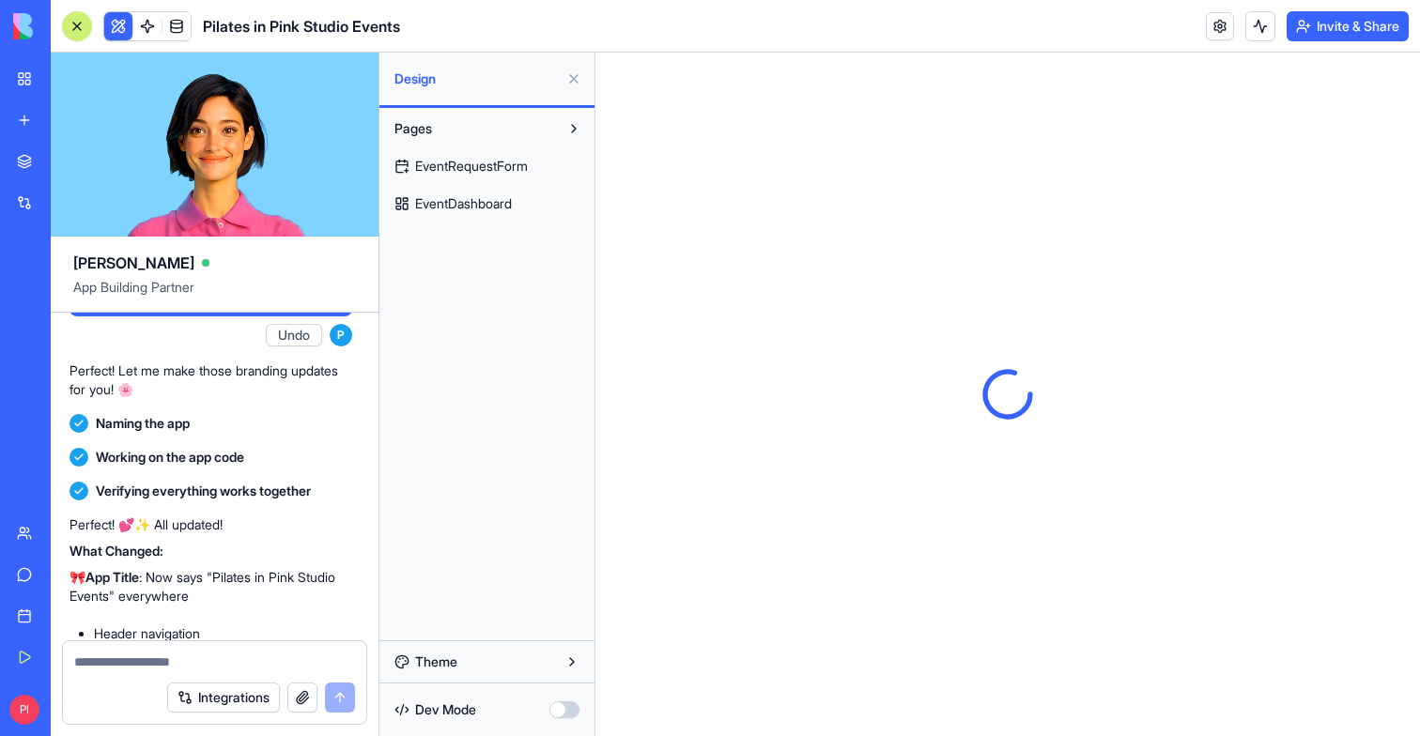
click at [122, 31] on button at bounding box center [118, 26] width 28 height 28
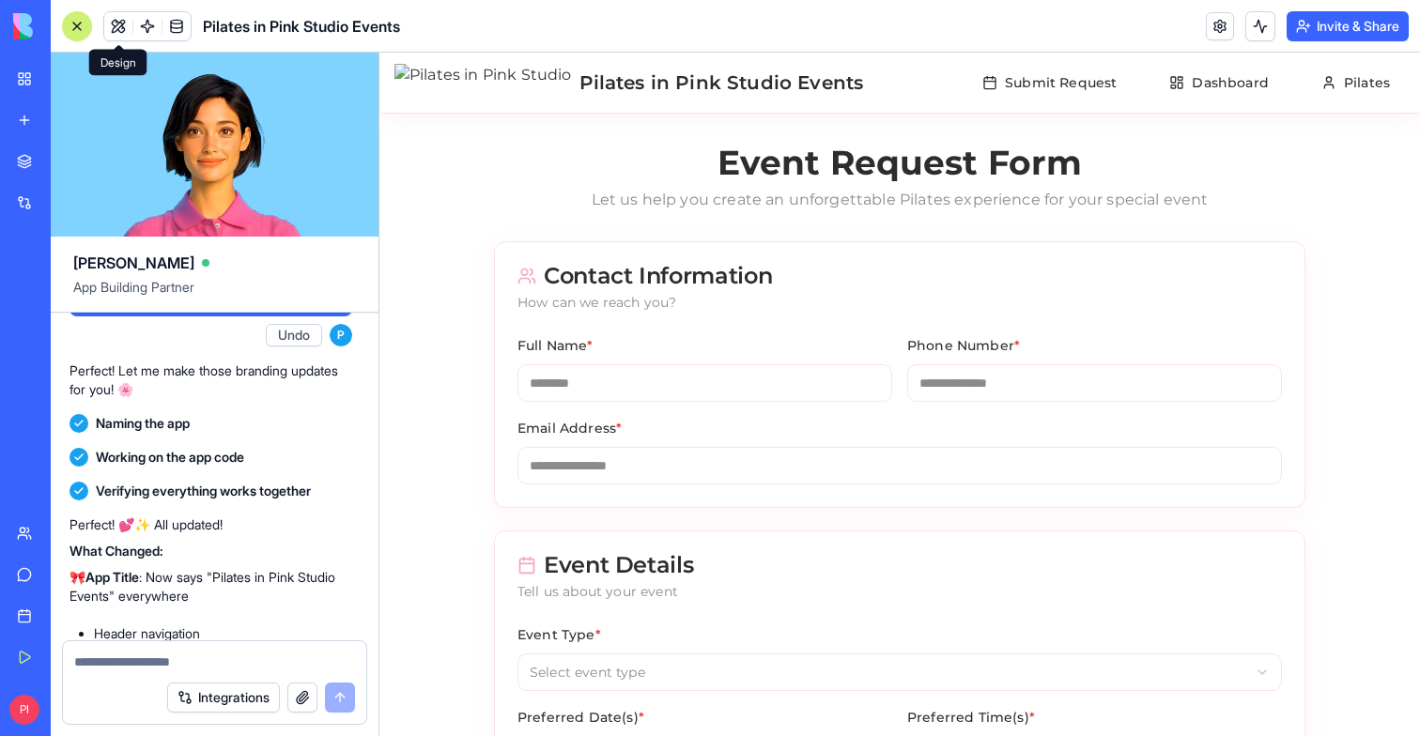
click at [1327, 31] on button "Invite & Share" at bounding box center [1347, 26] width 122 height 30
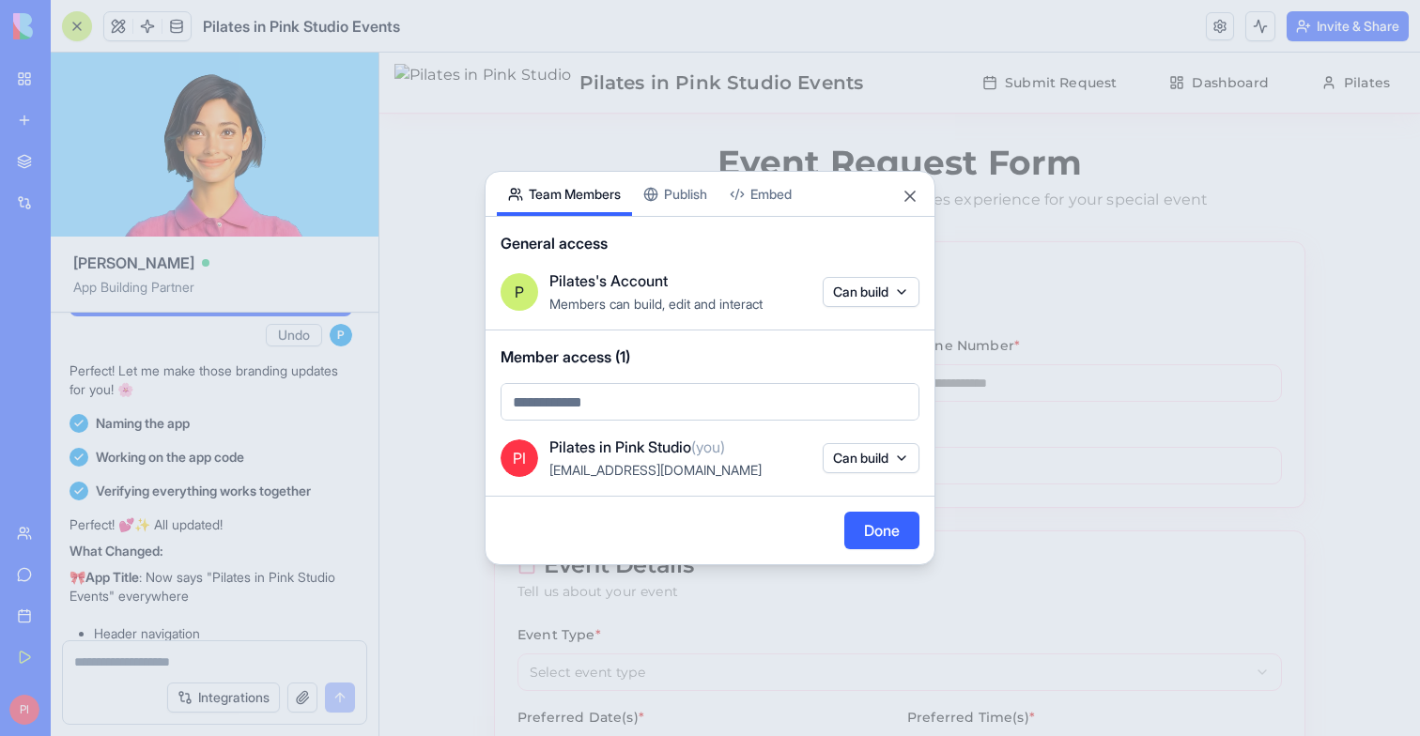
click at [576, 203] on button "Team Members" at bounding box center [564, 194] width 135 height 44
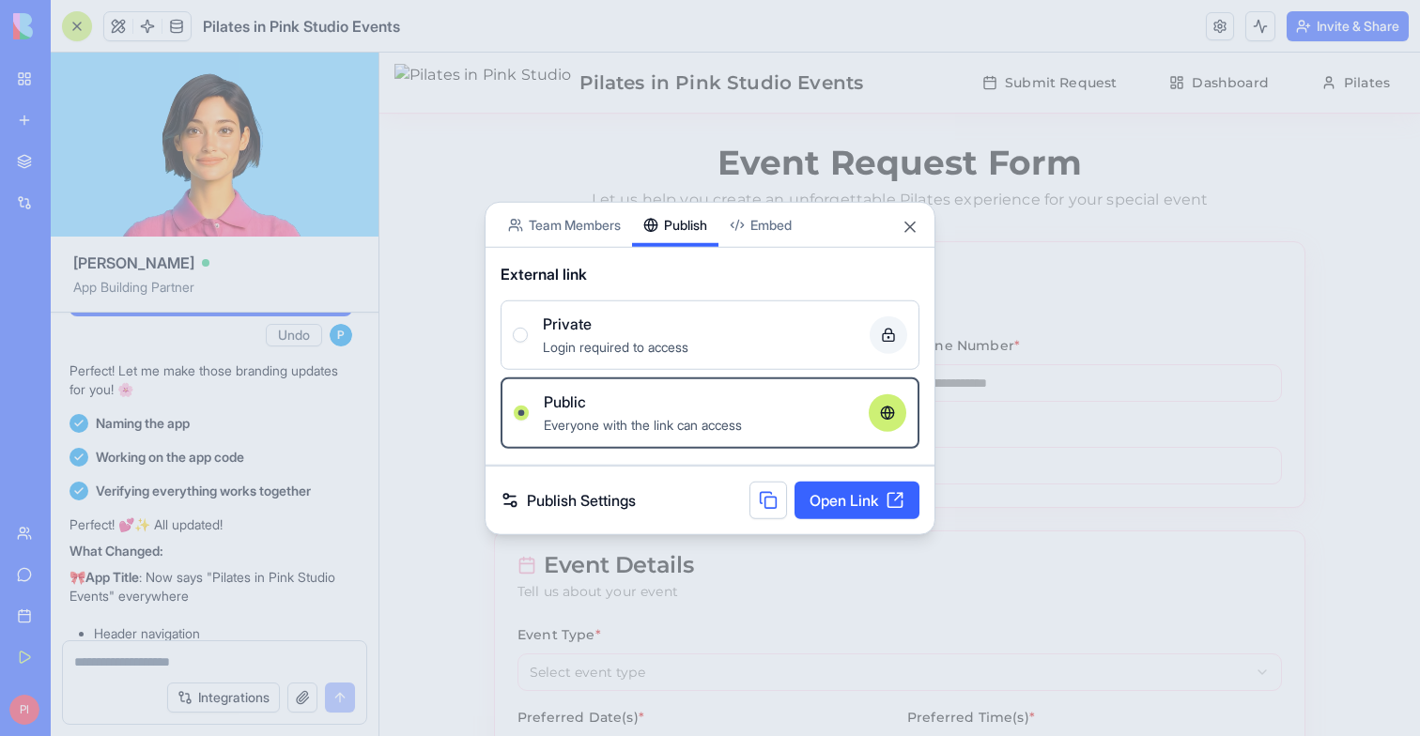
click at [697, 203] on button "Publish" at bounding box center [675, 225] width 86 height 44
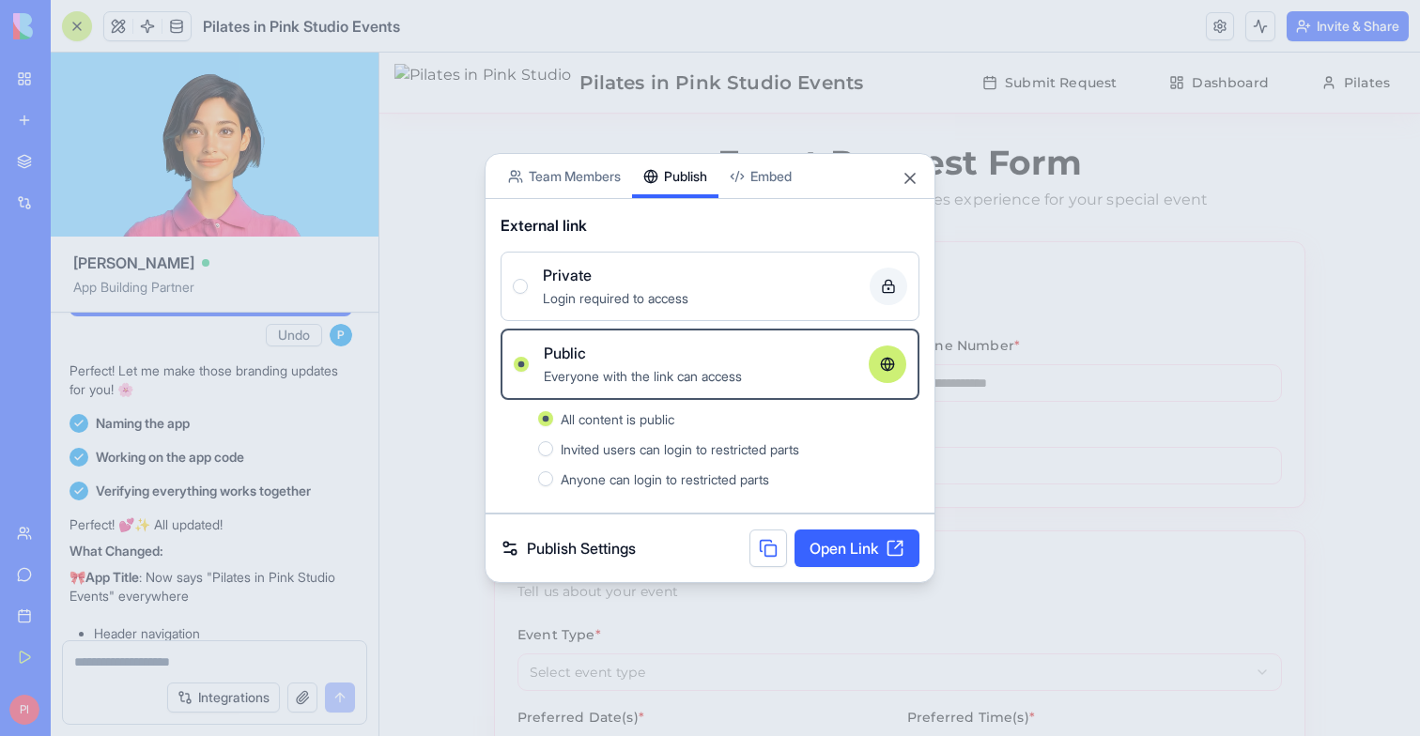
click at [842, 538] on link "Open Link" at bounding box center [856, 549] width 125 height 38
click at [408, 362] on div at bounding box center [710, 368] width 1420 height 736
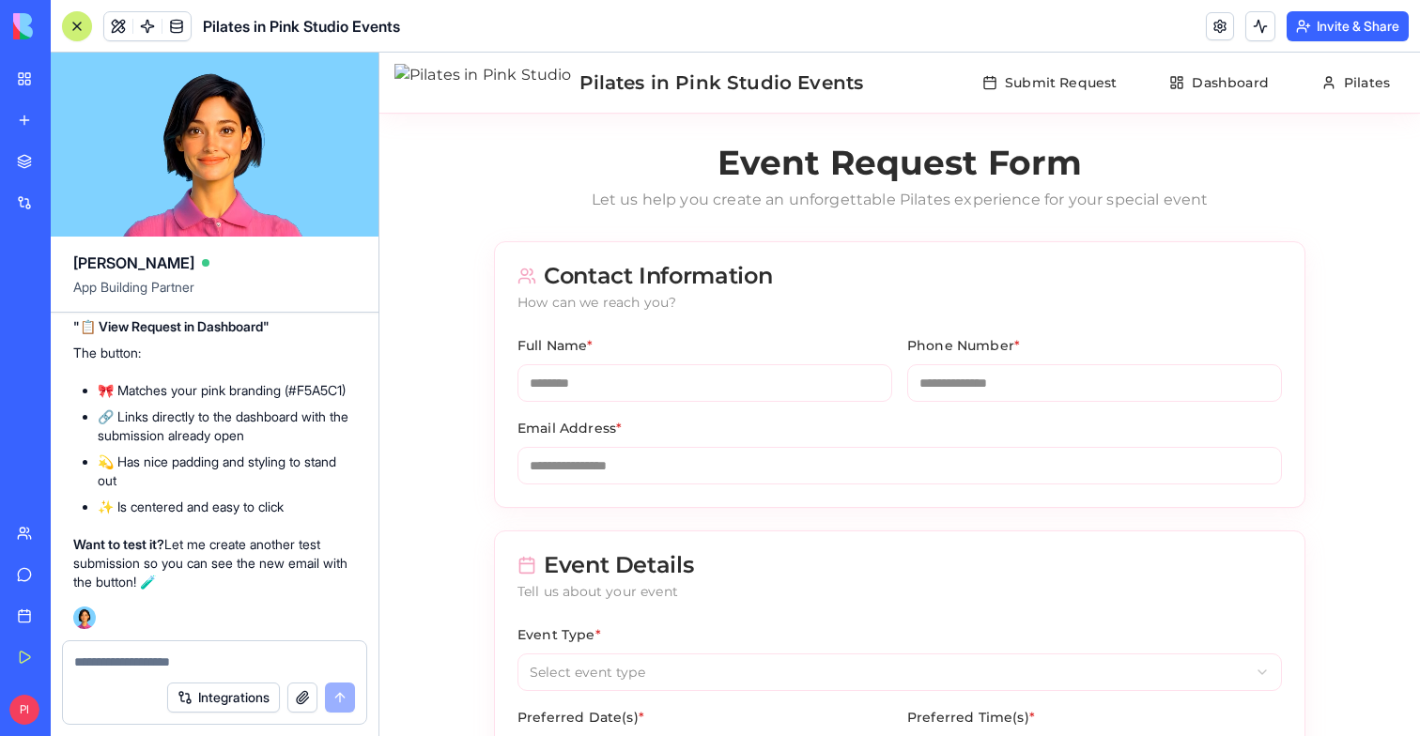
scroll to position [43344, 0]
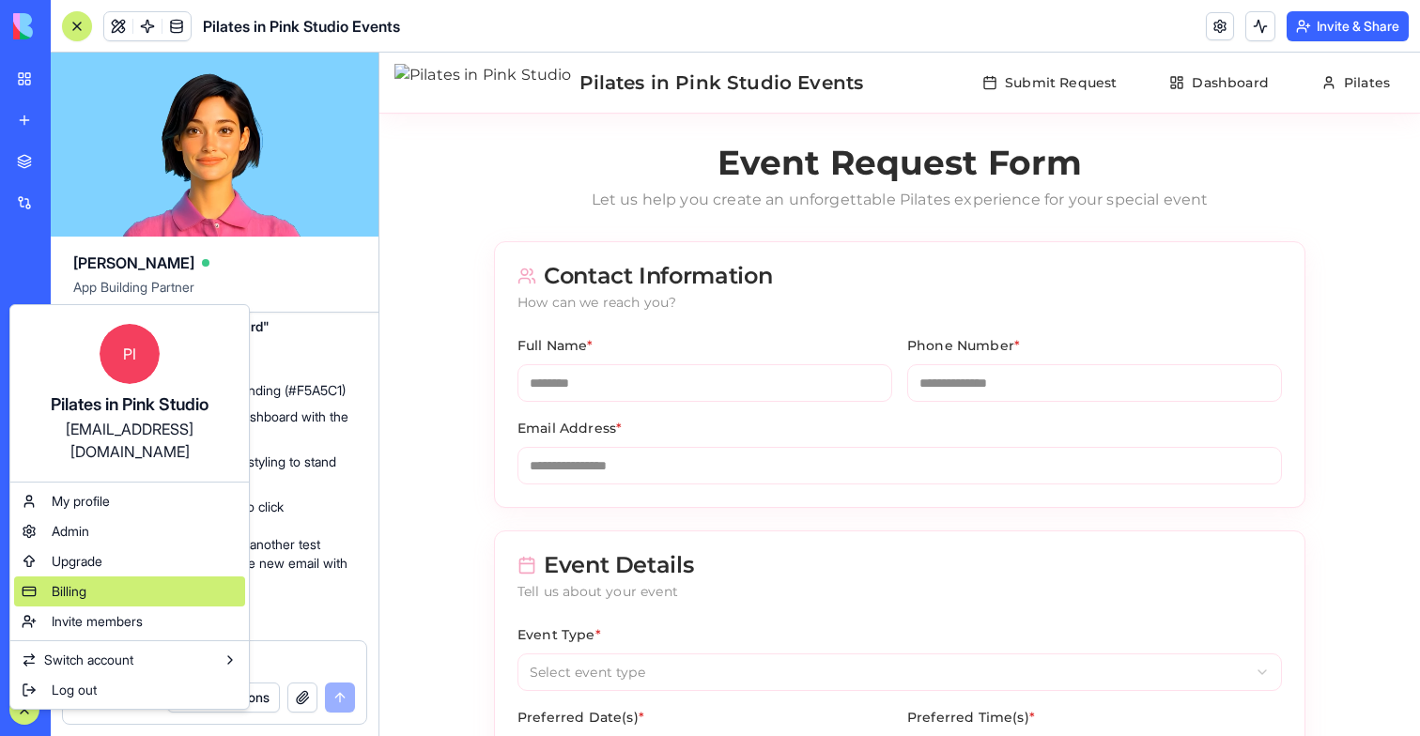
click at [79, 582] on span "Billing" at bounding box center [69, 591] width 35 height 19
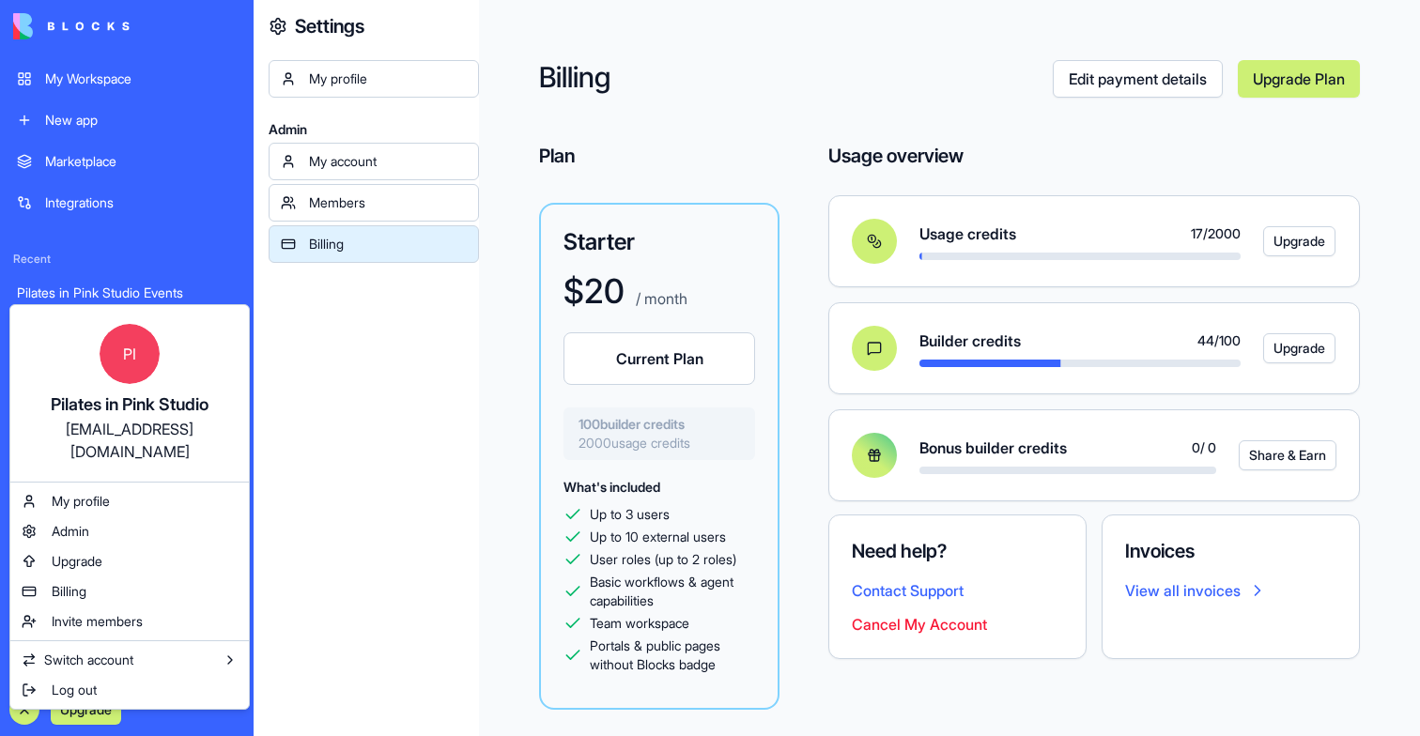
click at [429, 405] on html "My Workspace New app Marketplace Integrations Recent Pilates in Pink Studio Eve…" at bounding box center [710, 368] width 1420 height 736
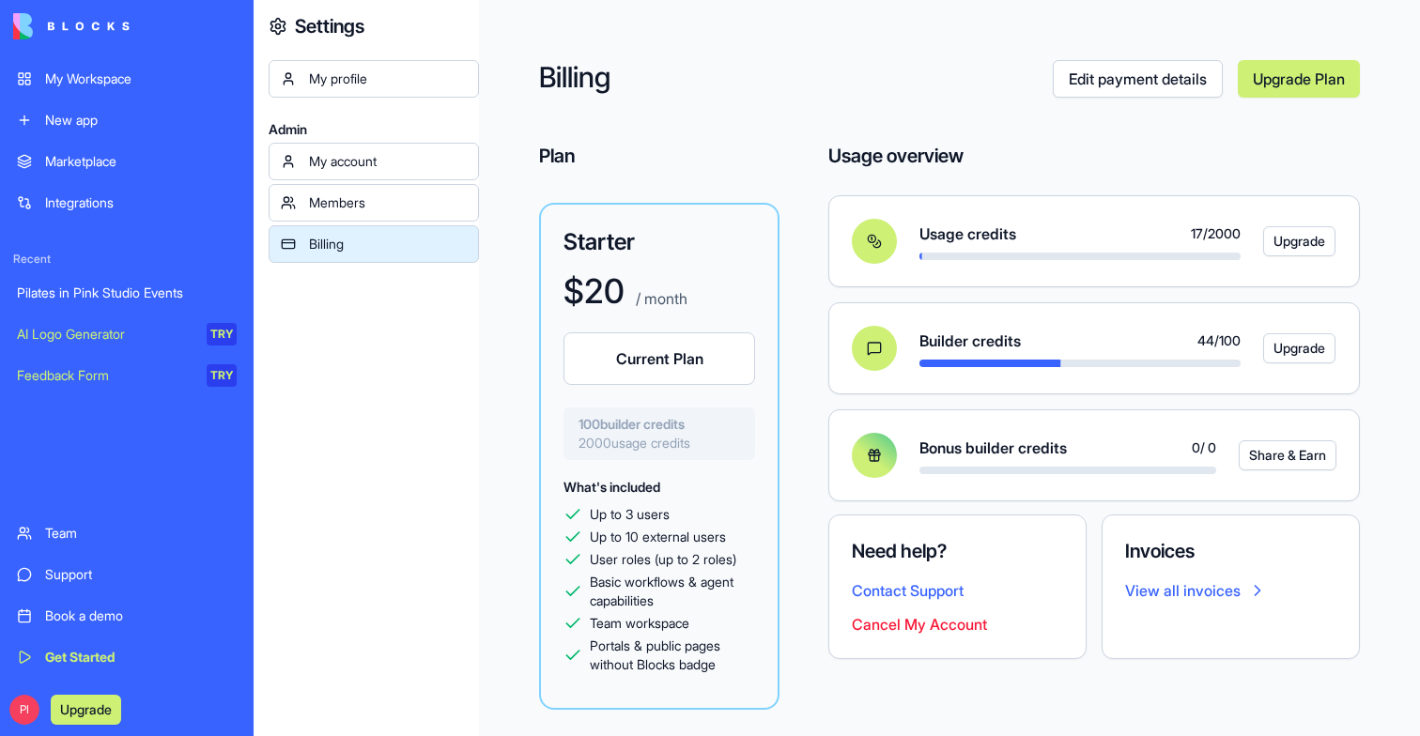
click at [77, 299] on div "Pilates in Pink Studio Events" at bounding box center [127, 293] width 220 height 19
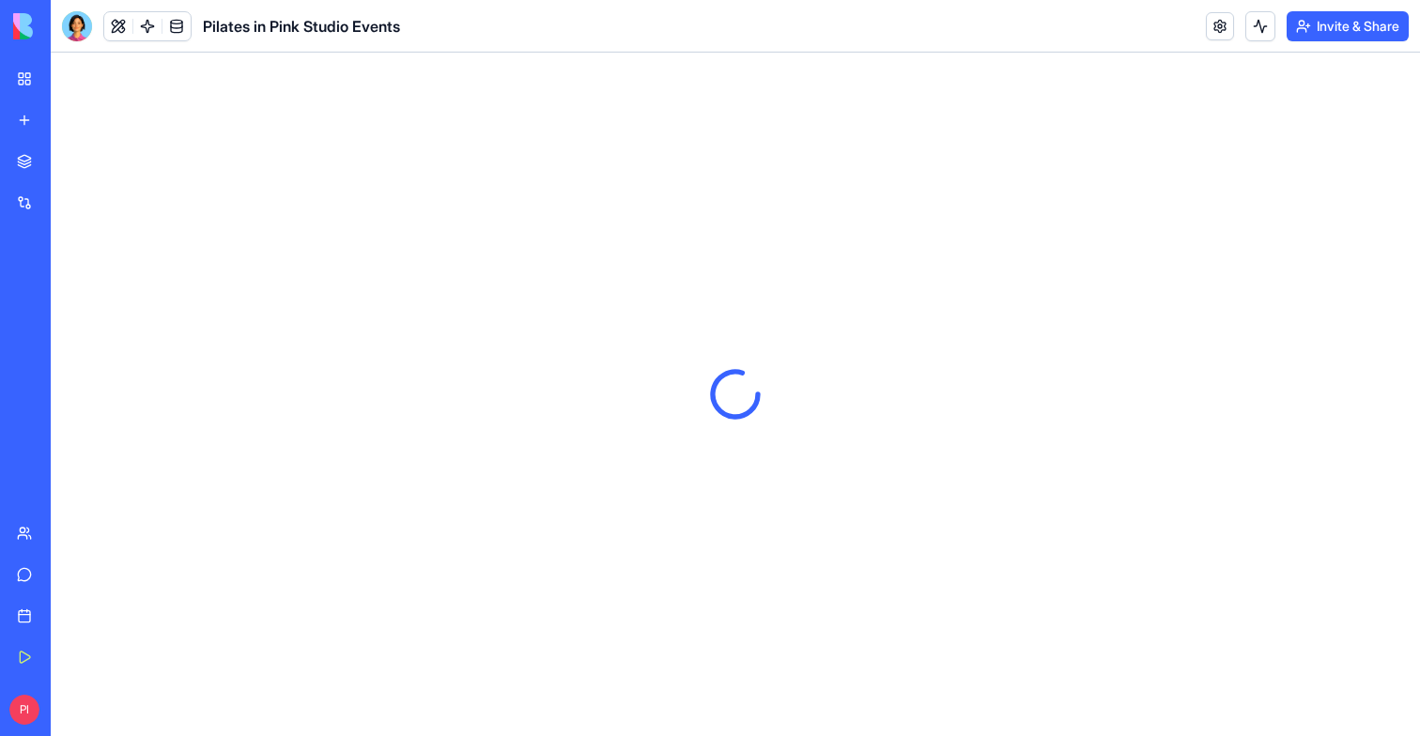
click at [1361, 22] on button "Invite & Share" at bounding box center [1347, 26] width 122 height 30
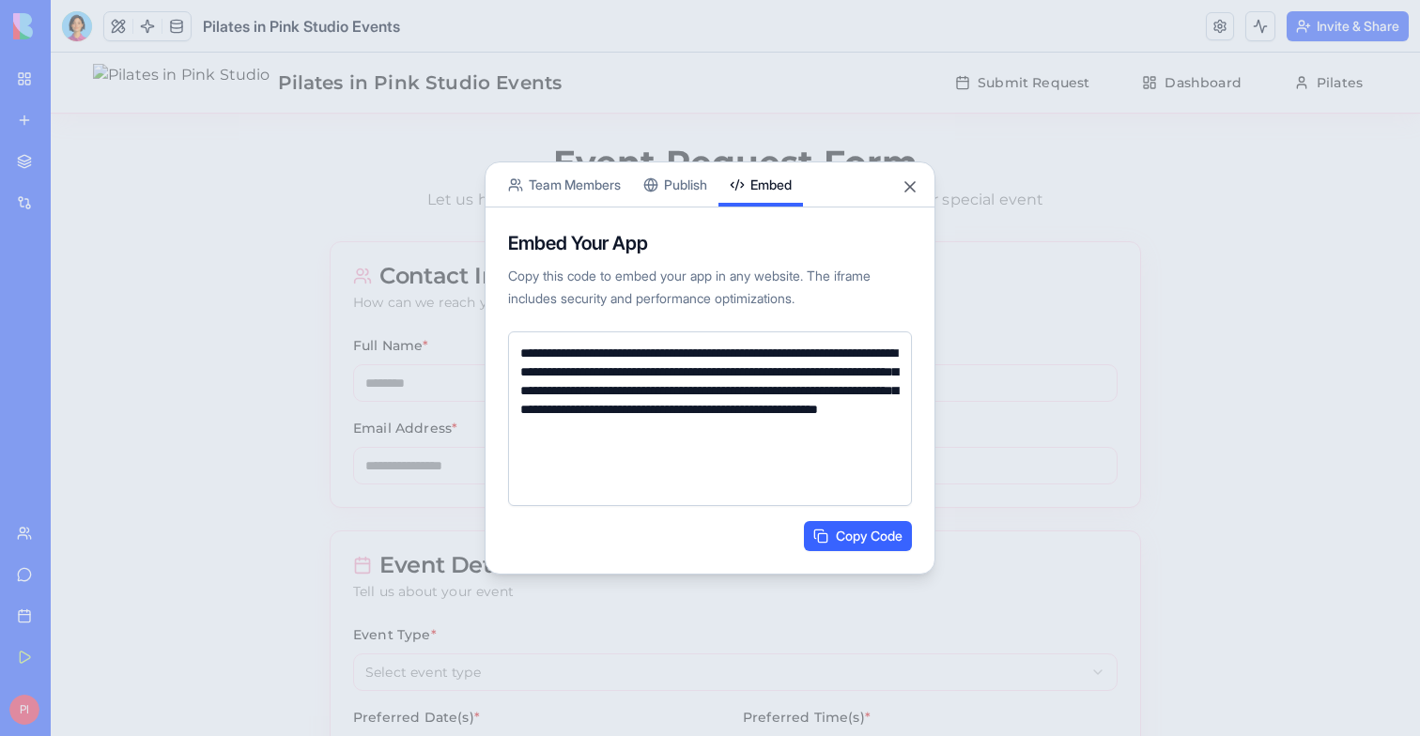
click at [776, 192] on button "Embed" at bounding box center [760, 184] width 85 height 44
click at [908, 185] on button "Close" at bounding box center [909, 186] width 19 height 19
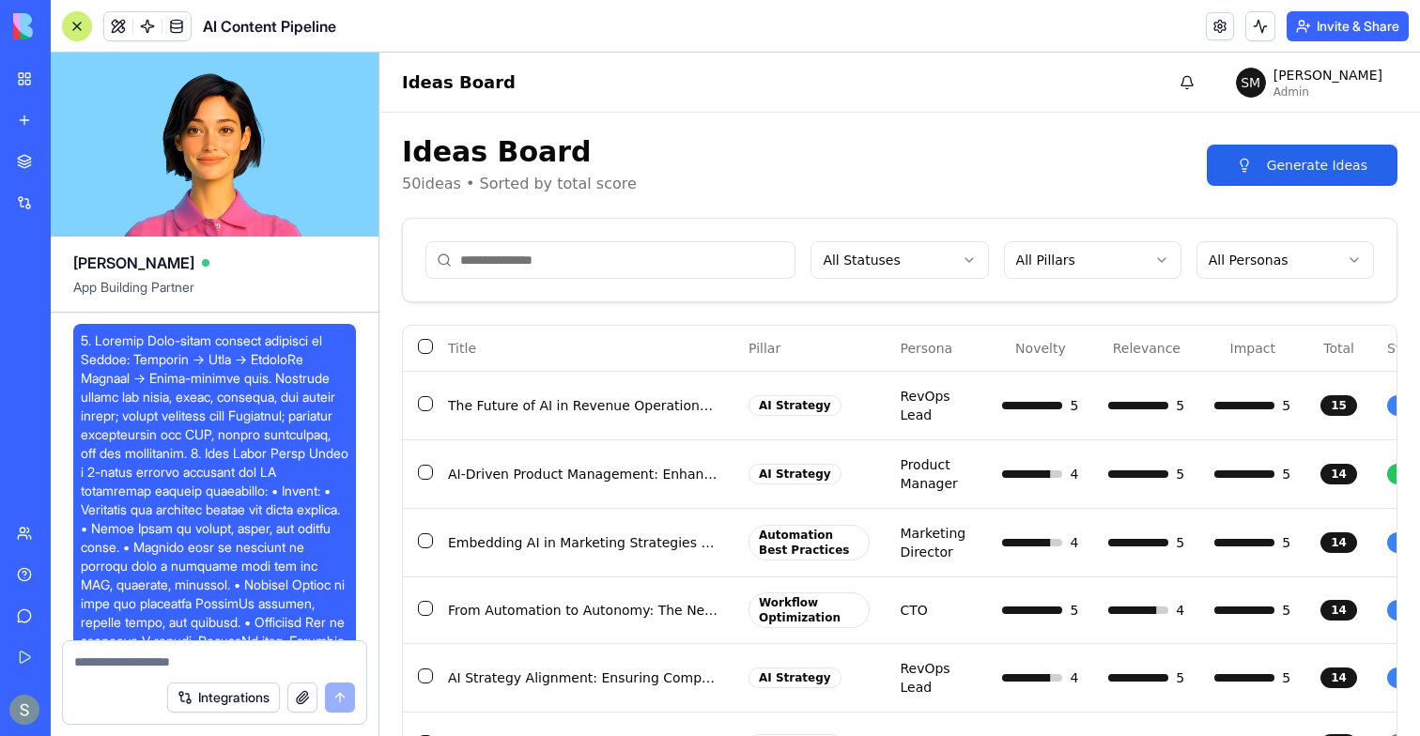
scroll to position [21756, 0]
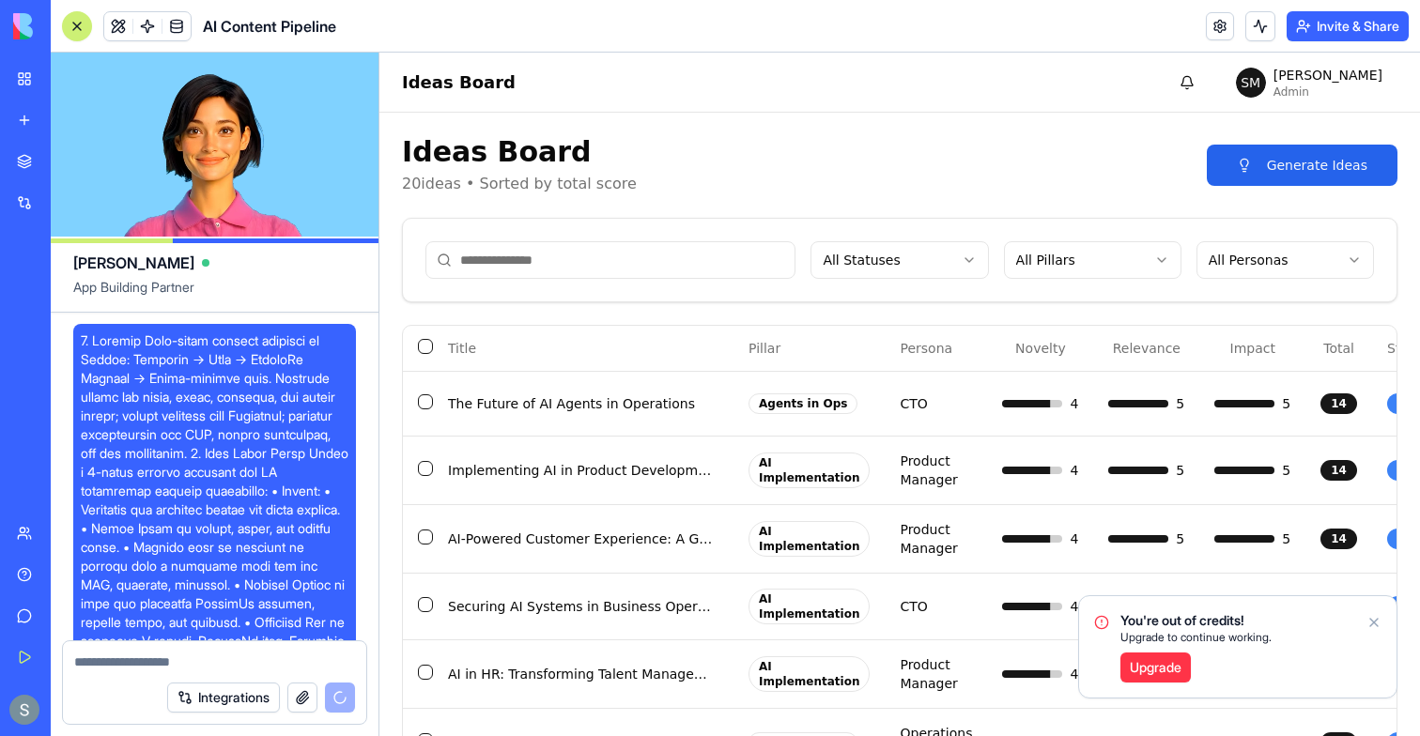
scroll to position [23134, 0]
